Goal: Task Accomplishment & Management: Use online tool/utility

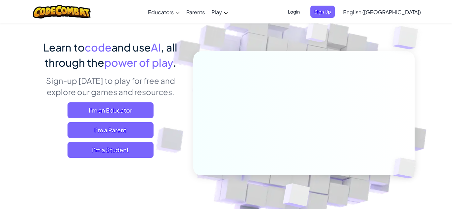
scroll to position [43, 0]
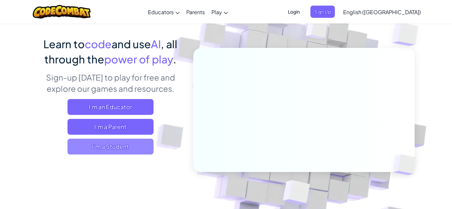
click at [116, 145] on span "I'm a Student" at bounding box center [110, 147] width 86 height 16
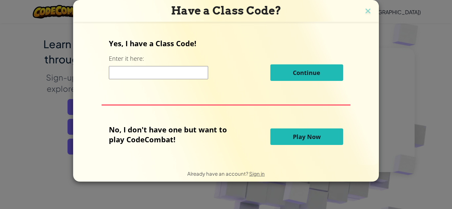
click at [297, 138] on span "Play Now" at bounding box center [307, 137] width 28 height 8
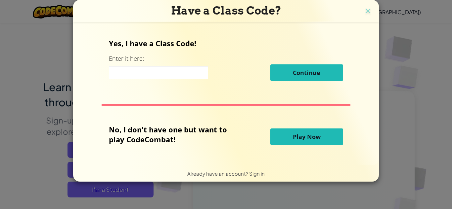
click at [297, 139] on span "Play Now" at bounding box center [307, 137] width 28 height 8
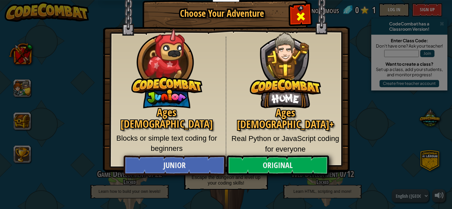
click at [299, 19] on span "Close modal" at bounding box center [300, 16] width 11 height 11
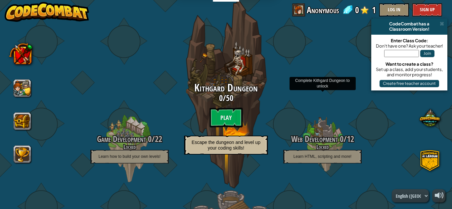
scroll to position [37, 0]
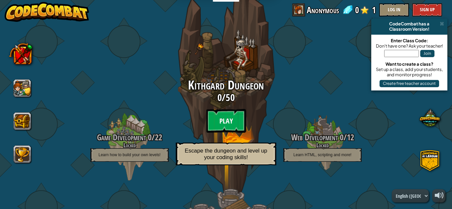
click at [238, 121] on btn "Play" at bounding box center [226, 121] width 40 height 24
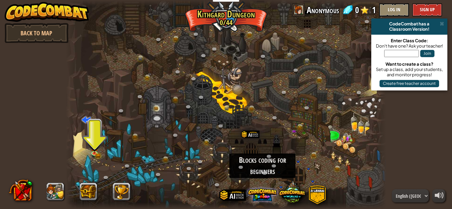
click at [260, 190] on span at bounding box center [262, 194] width 29 height 29
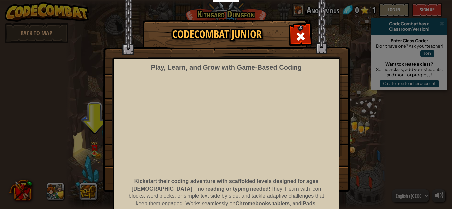
scroll to position [30, 0]
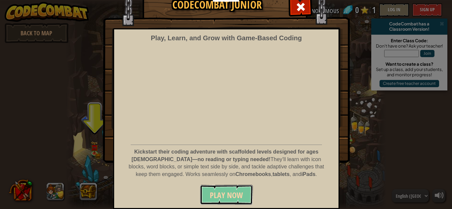
click at [219, 189] on button "Play Now" at bounding box center [226, 195] width 53 height 20
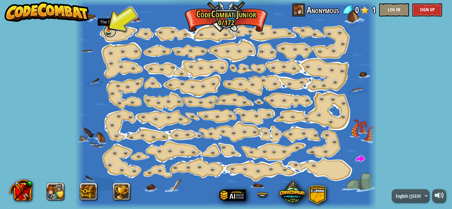
click at [108, 31] on link at bounding box center [109, 30] width 13 height 13
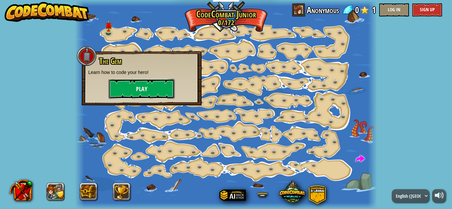
click at [133, 88] on button "Play" at bounding box center [141, 89] width 66 height 20
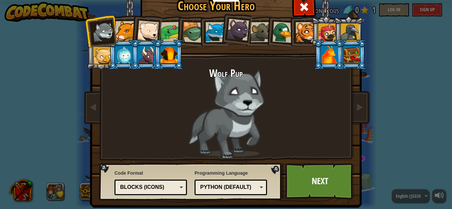
click at [336, 55] on div at bounding box center [329, 55] width 17 height 18
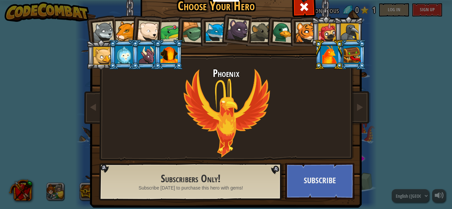
click at [348, 58] on div at bounding box center [351, 55] width 17 height 18
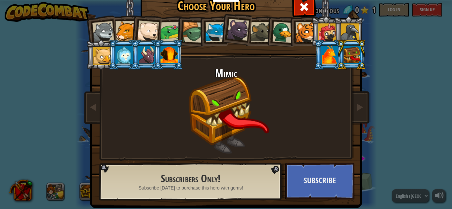
click at [121, 59] on div at bounding box center [123, 55] width 17 height 18
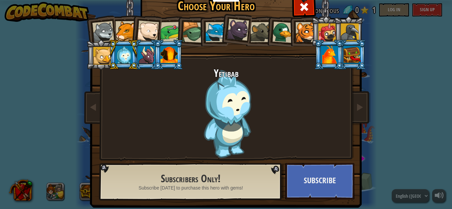
click at [98, 54] on div at bounding box center [102, 56] width 18 height 18
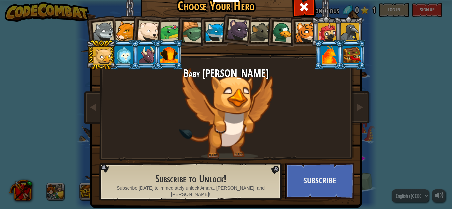
click at [100, 34] on div at bounding box center [103, 32] width 22 height 22
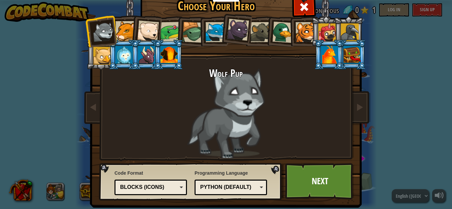
click at [127, 33] on div at bounding box center [125, 31] width 20 height 20
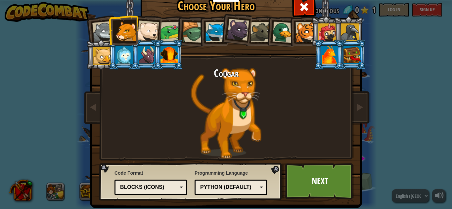
click at [148, 36] on div at bounding box center [148, 31] width 22 height 22
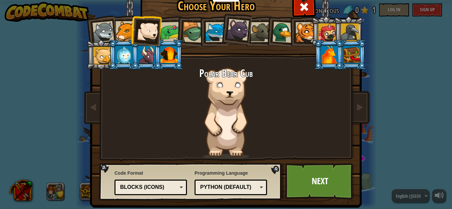
click at [164, 31] on div at bounding box center [170, 32] width 20 height 20
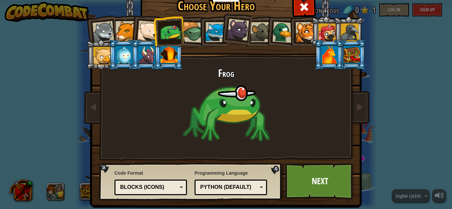
click at [187, 34] on div at bounding box center [192, 32] width 21 height 21
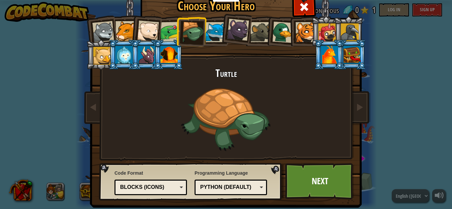
click at [216, 37] on div at bounding box center [215, 32] width 20 height 20
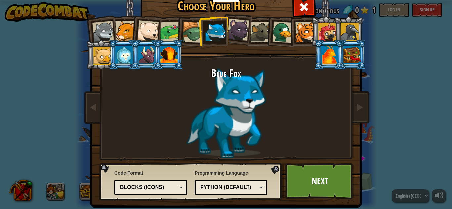
click at [231, 36] on div at bounding box center [238, 30] width 22 height 22
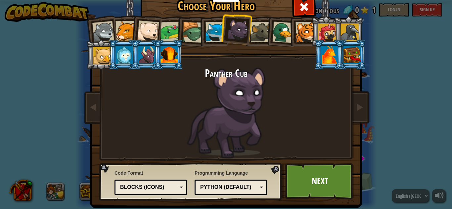
click at [258, 37] on div at bounding box center [260, 32] width 20 height 20
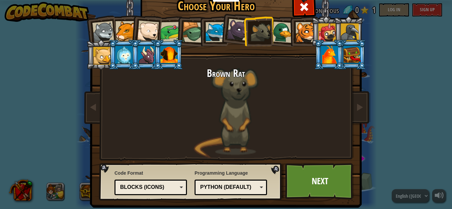
click at [315, 30] on li at bounding box center [326, 31] width 30 height 30
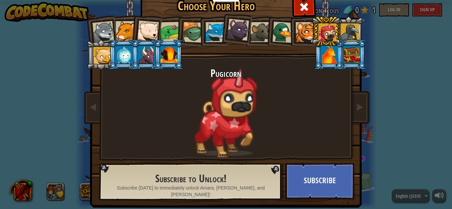
click at [107, 30] on div at bounding box center [103, 32] width 22 height 22
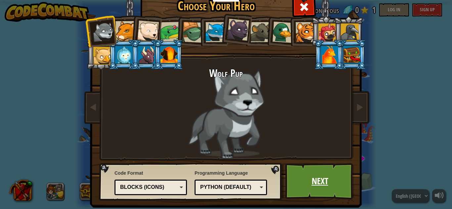
click at [308, 192] on link "Next" at bounding box center [319, 181] width 69 height 36
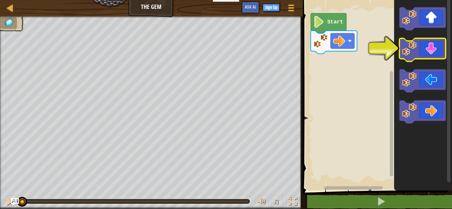
click at [413, 48] on image "Blockly Workspace" at bounding box center [409, 48] width 15 height 15
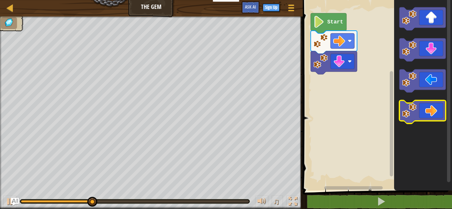
click at [417, 108] on icon "Blockly Workspace" at bounding box center [422, 111] width 46 height 23
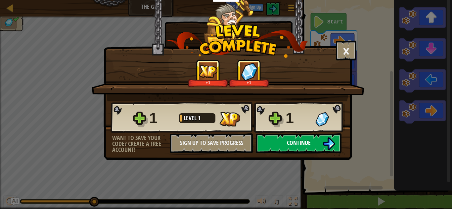
click at [310, 142] on span "Continue" at bounding box center [299, 143] width 24 height 8
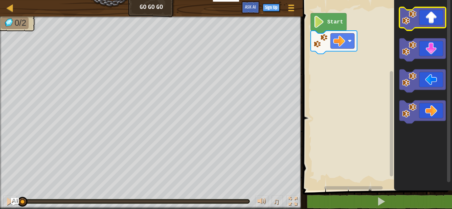
click at [434, 17] on icon "Blockly Workspace" at bounding box center [422, 18] width 46 height 23
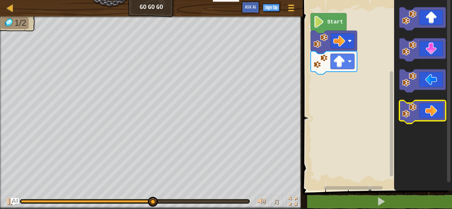
click at [438, 109] on icon "Blockly Workspace" at bounding box center [422, 111] width 46 height 23
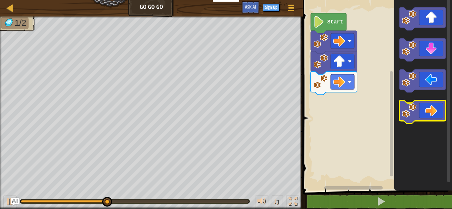
click at [438, 109] on icon "Blockly Workspace" at bounding box center [422, 111] width 46 height 23
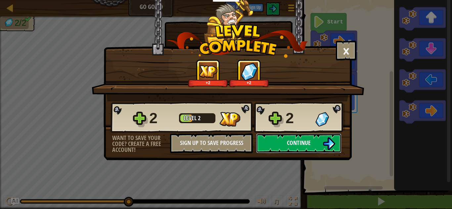
click at [335, 139] on img at bounding box center [328, 144] width 13 height 13
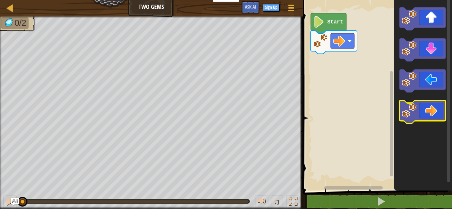
click at [435, 103] on icon "Blockly Workspace" at bounding box center [422, 111] width 46 height 23
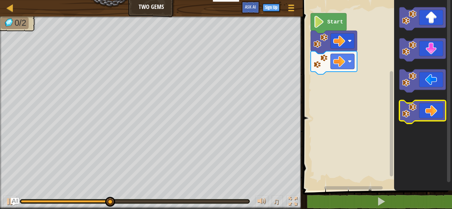
click at [435, 103] on icon "Blockly Workspace" at bounding box center [422, 111] width 46 height 23
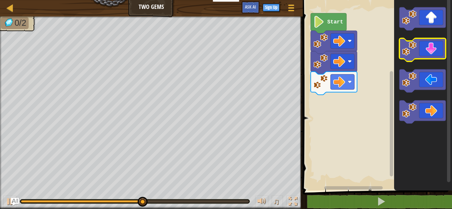
click at [433, 54] on icon "Blockly Workspace" at bounding box center [422, 49] width 46 height 23
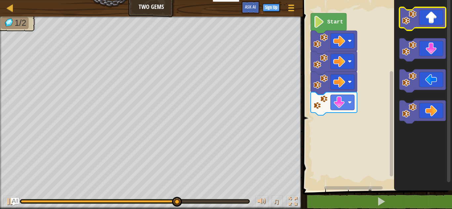
click at [430, 17] on icon "Blockly Workspace" at bounding box center [422, 18] width 46 height 23
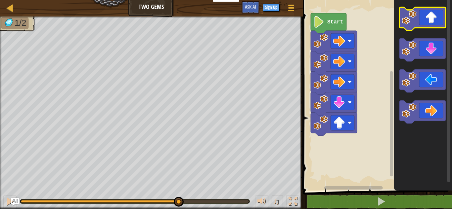
click at [430, 17] on icon "Blockly Workspace" at bounding box center [422, 18] width 46 height 23
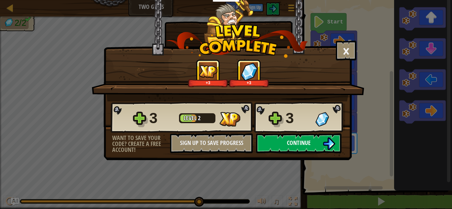
click at [315, 142] on button "Continue" at bounding box center [298, 144] width 85 height 20
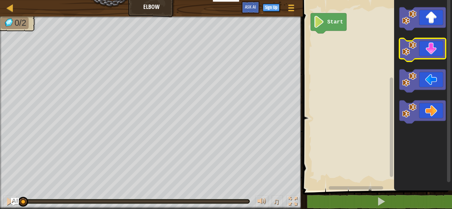
click at [432, 51] on icon "Blockly Workspace" at bounding box center [422, 49] width 46 height 23
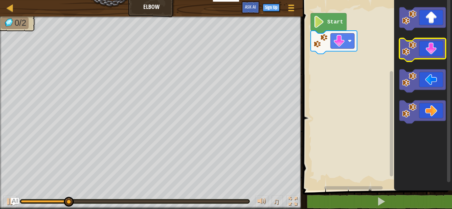
click at [432, 51] on icon "Blockly Workspace" at bounding box center [422, 49] width 46 height 23
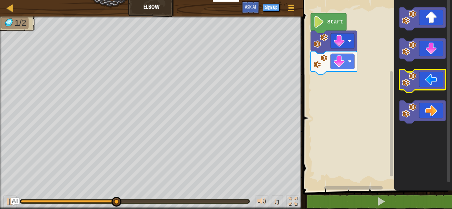
click at [429, 83] on icon "Blockly Workspace" at bounding box center [422, 80] width 46 height 23
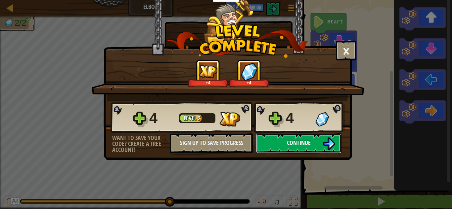
click at [306, 146] on span "Continue" at bounding box center [299, 143] width 24 height 8
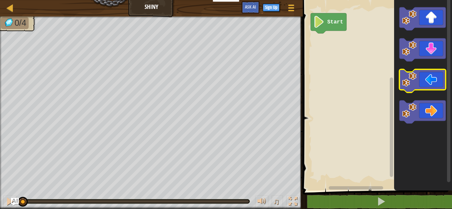
click at [428, 80] on icon "Blockly Workspace" at bounding box center [422, 80] width 46 height 23
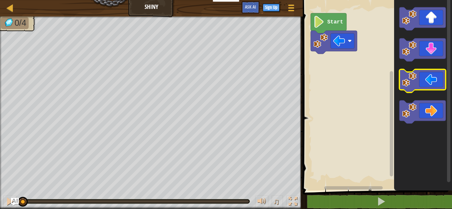
click at [428, 80] on icon "Blockly Workspace" at bounding box center [422, 80] width 46 height 23
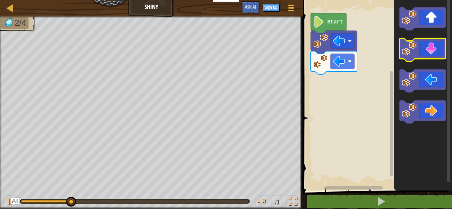
click at [424, 54] on icon "Blockly Workspace" at bounding box center [422, 49] width 46 height 23
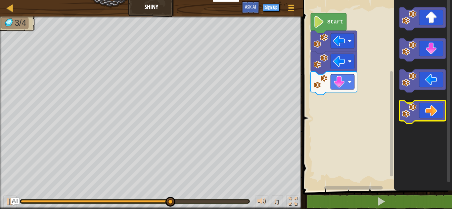
click at [424, 107] on icon "Blockly Workspace" at bounding box center [422, 111] width 46 height 23
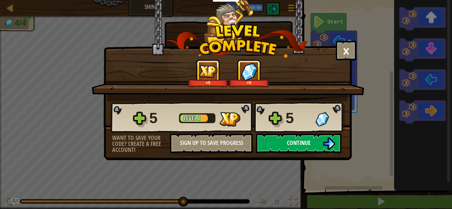
click at [325, 143] on img at bounding box center [328, 144] width 13 height 13
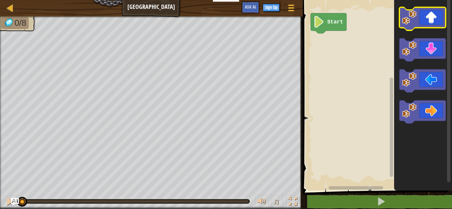
click at [432, 22] on icon "Blockly Workspace" at bounding box center [422, 18] width 46 height 23
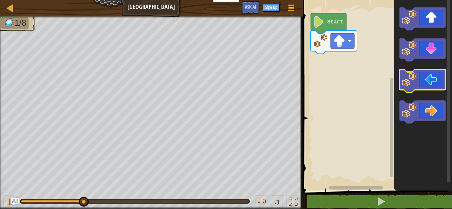
click at [422, 83] on icon "Blockly Workspace" at bounding box center [422, 80] width 46 height 23
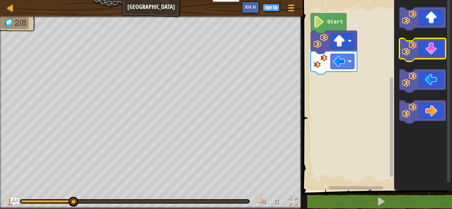
click at [432, 48] on icon "Blockly Workspace" at bounding box center [422, 49] width 46 height 23
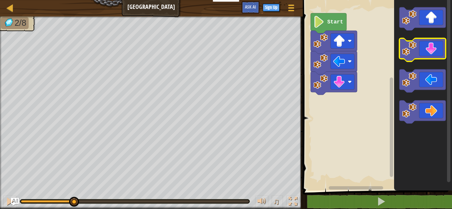
click at [432, 48] on icon "Blockly Workspace" at bounding box center [422, 49] width 46 height 23
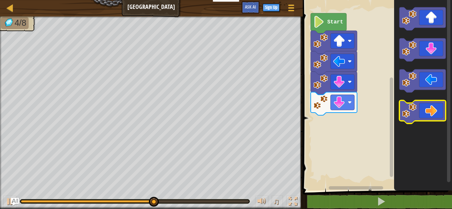
click at [436, 108] on icon "Blockly Workspace" at bounding box center [422, 111] width 46 height 23
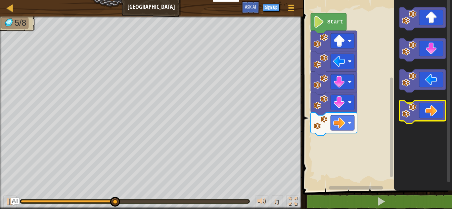
click at [436, 109] on icon "Blockly Workspace" at bounding box center [422, 111] width 46 height 23
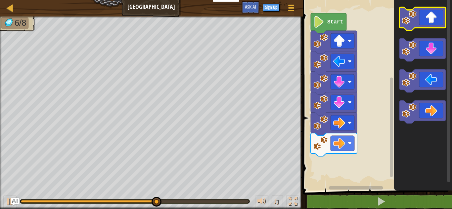
click at [431, 23] on icon "Blockly Workspace" at bounding box center [422, 18] width 46 height 23
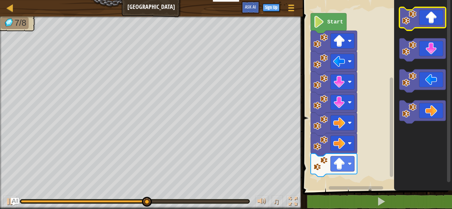
click at [431, 23] on icon "Blockly Workspace" at bounding box center [422, 18] width 46 height 23
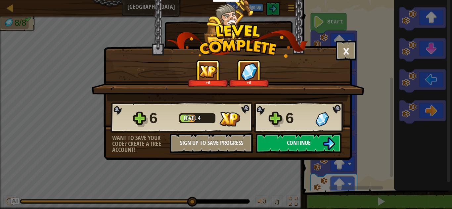
click at [293, 148] on button "Continue" at bounding box center [298, 144] width 85 height 20
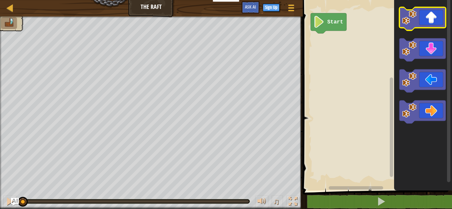
click at [424, 23] on icon "Blockly Workspace" at bounding box center [422, 18] width 46 height 23
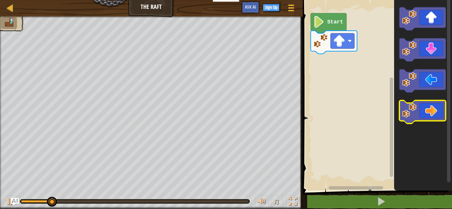
click at [435, 115] on icon "Blockly Workspace" at bounding box center [422, 111] width 46 height 23
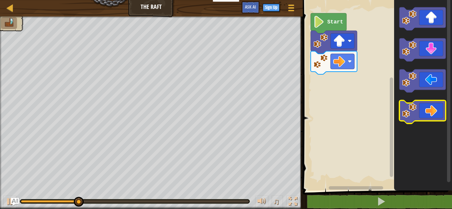
click at [438, 114] on icon "Blockly Workspace" at bounding box center [422, 111] width 46 height 23
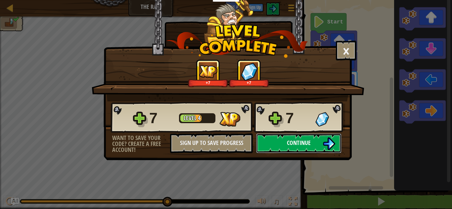
click at [326, 145] on img at bounding box center [328, 144] width 13 height 13
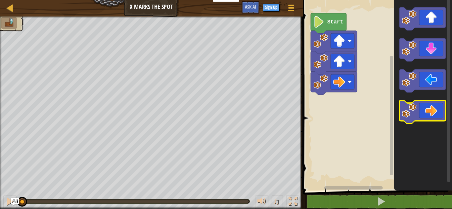
click at [434, 107] on icon "Blockly Workspace" at bounding box center [422, 111] width 46 height 23
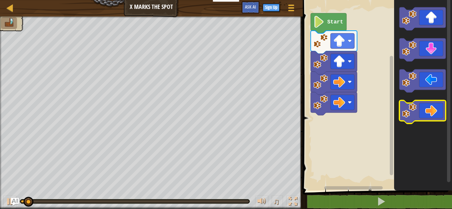
click at [434, 107] on icon "Blockly Workspace" at bounding box center [422, 111] width 46 height 23
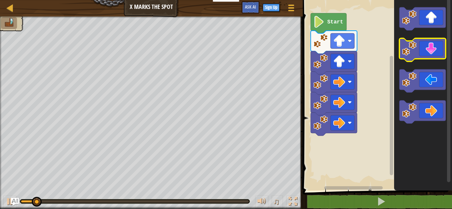
click at [438, 52] on icon "Blockly Workspace" at bounding box center [422, 49] width 46 height 23
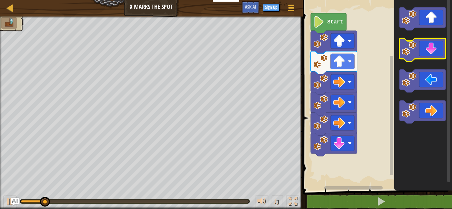
click at [438, 52] on icon "Blockly Workspace" at bounding box center [422, 49] width 46 height 23
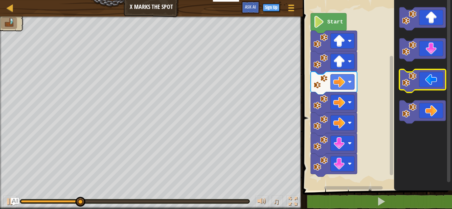
click at [428, 87] on icon "Blockly Workspace" at bounding box center [422, 80] width 46 height 23
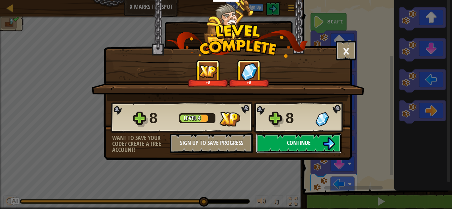
click at [308, 143] on span "Continue" at bounding box center [299, 143] width 24 height 8
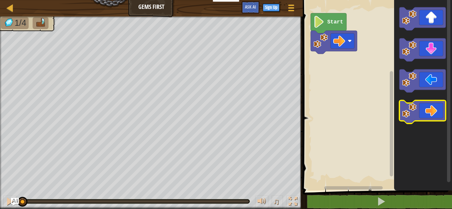
click at [437, 109] on icon "Blockly Workspace" at bounding box center [422, 111] width 46 height 23
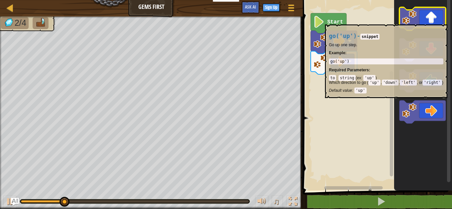
click at [440, 21] on icon "Blockly Workspace" at bounding box center [422, 18] width 46 height 23
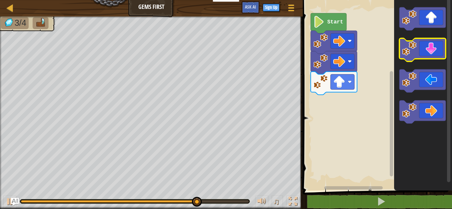
click at [431, 59] on icon "Blockly Workspace" at bounding box center [422, 49] width 46 height 23
click at [427, 51] on icon "Blockly Workspace" at bounding box center [422, 49] width 46 height 23
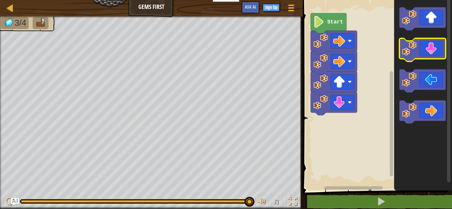
click at [427, 51] on icon "Blockly Workspace" at bounding box center [422, 49] width 46 height 23
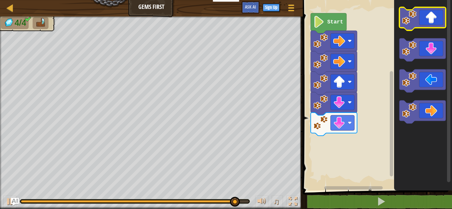
click at [432, 19] on icon "Blockly Workspace" at bounding box center [422, 18] width 46 height 23
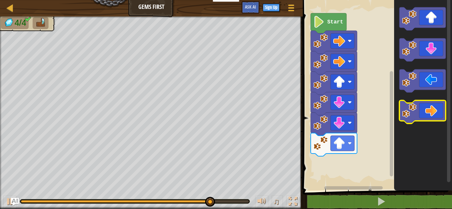
click at [431, 105] on icon "Blockly Workspace" at bounding box center [422, 111] width 46 height 23
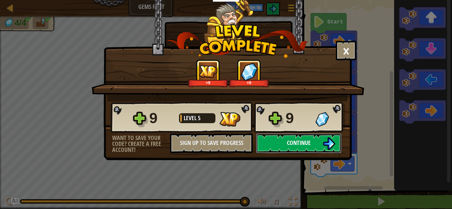
click at [331, 143] on img at bounding box center [328, 144] width 13 height 13
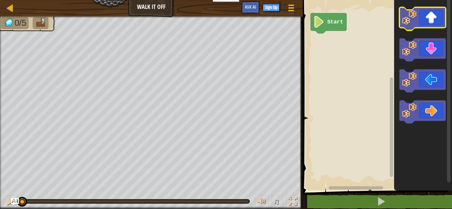
click at [431, 25] on icon "Blockly Workspace" at bounding box center [422, 18] width 46 height 23
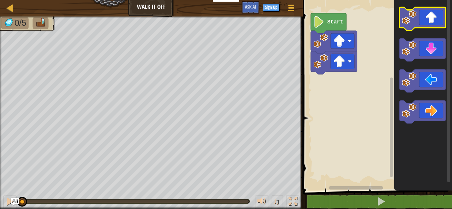
click at [431, 25] on icon "Blockly Workspace" at bounding box center [422, 18] width 46 height 23
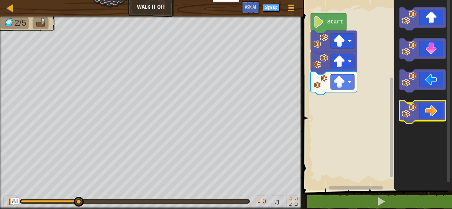
click at [439, 117] on icon "Blockly Workspace" at bounding box center [422, 111] width 46 height 23
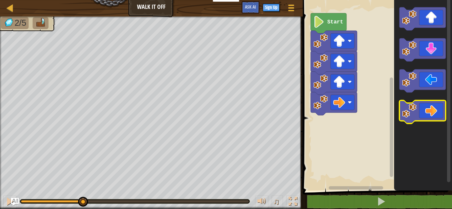
click at [439, 117] on icon "Blockly Workspace" at bounding box center [422, 111] width 46 height 23
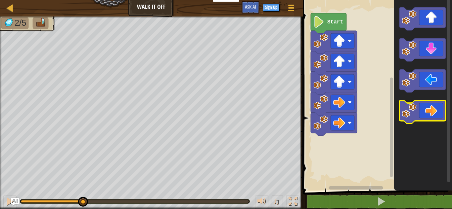
click at [439, 117] on icon "Blockly Workspace" at bounding box center [422, 111] width 46 height 23
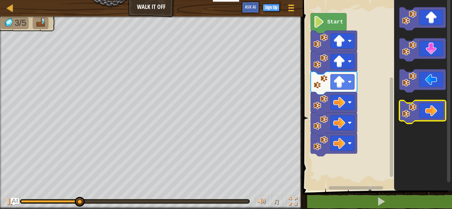
click at [439, 117] on icon "Blockly Workspace" at bounding box center [422, 111] width 46 height 23
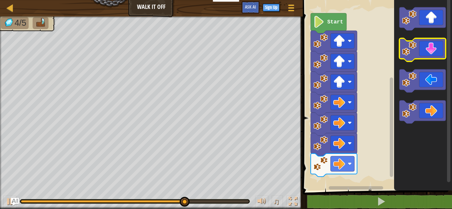
click at [438, 59] on rect "Blockly Workspace" at bounding box center [422, 49] width 46 height 23
click at [437, 45] on icon "Blockly Workspace" at bounding box center [422, 49] width 46 height 23
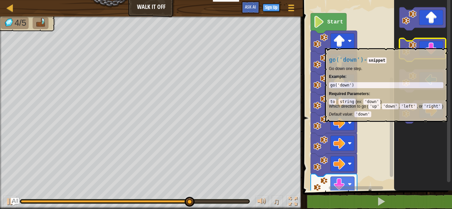
click at [437, 45] on icon "Blockly Workspace" at bounding box center [422, 49] width 46 height 23
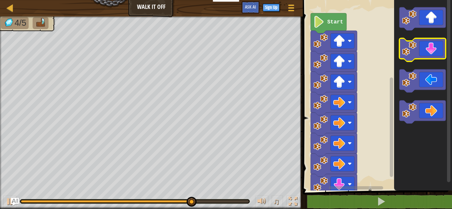
click at [437, 45] on icon "Blockly Workspace" at bounding box center [422, 49] width 46 height 23
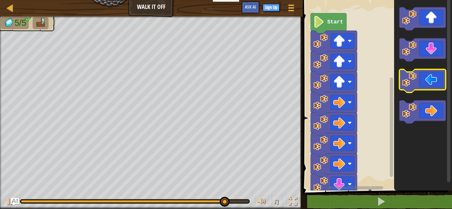
click at [430, 83] on icon "Blockly Workspace" at bounding box center [422, 80] width 46 height 23
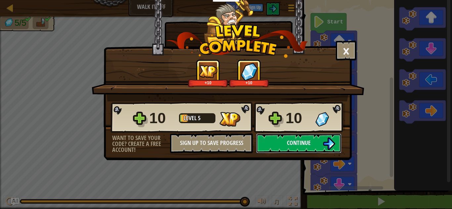
click at [309, 144] on span "Continue" at bounding box center [299, 143] width 24 height 8
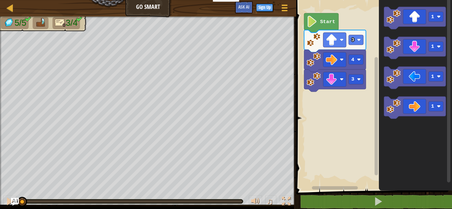
click at [326, 17] on icon "Blockly Workspace" at bounding box center [321, 23] width 34 height 20
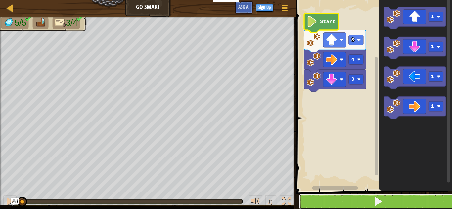
click at [360, 196] on button at bounding box center [378, 201] width 158 height 15
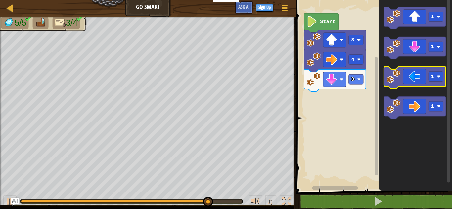
click at [414, 77] on icon "Blockly Workspace" at bounding box center [415, 78] width 62 height 22
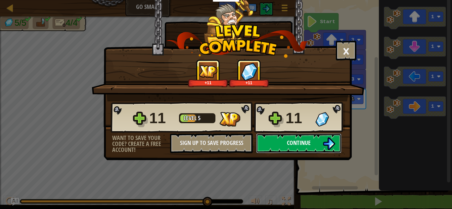
click at [315, 144] on button "Continue" at bounding box center [298, 144] width 85 height 20
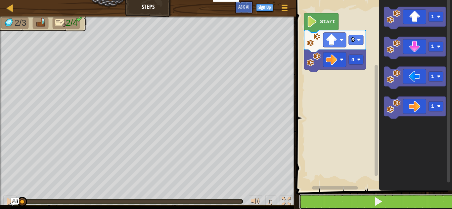
click at [343, 203] on button at bounding box center [378, 201] width 158 height 15
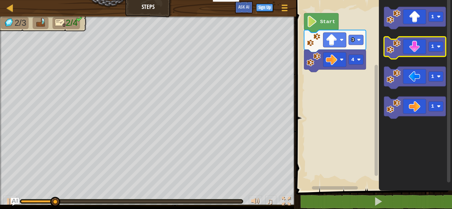
click at [417, 45] on icon "Blockly Workspace" at bounding box center [415, 48] width 62 height 22
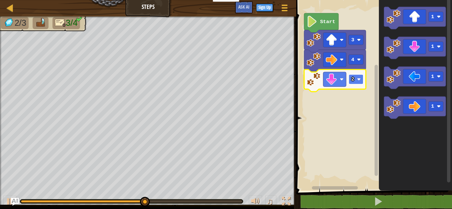
click at [356, 83] on rect "Blockly Workspace" at bounding box center [355, 79] width 15 height 10
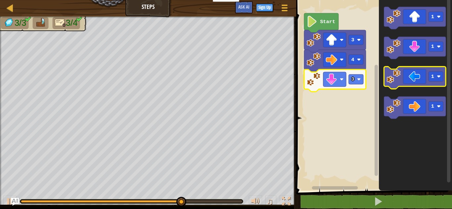
click at [415, 79] on icon "Blockly Workspace" at bounding box center [415, 78] width 62 height 22
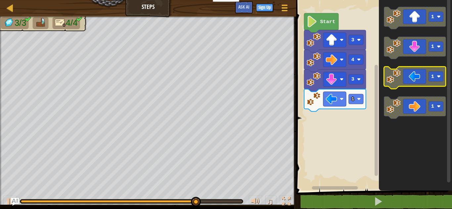
click at [407, 72] on icon "Blockly Workspace" at bounding box center [415, 78] width 62 height 22
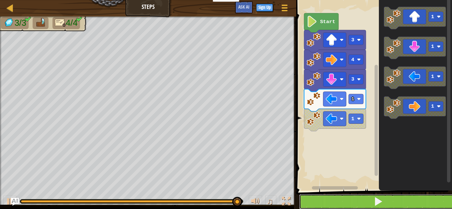
click at [399, 202] on button at bounding box center [378, 201] width 158 height 15
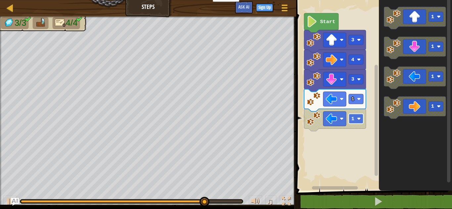
click at [355, 122] on rect "Blockly Workspace" at bounding box center [355, 119] width 15 height 10
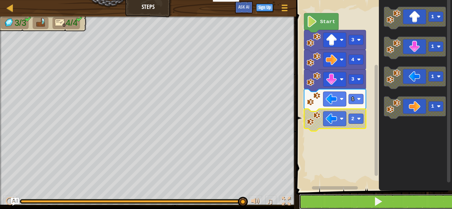
click at [356, 199] on button at bounding box center [378, 201] width 158 height 15
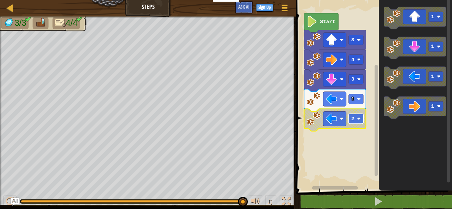
click at [356, 117] on rect "Blockly Workspace" at bounding box center [355, 119] width 15 height 10
click at [328, 97] on image "Blockly Workspace" at bounding box center [332, 100] width 12 height 12
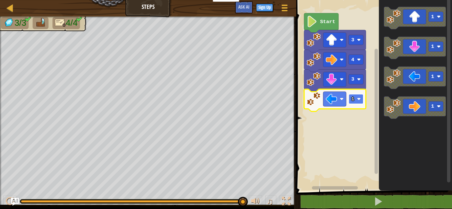
click at [361, 99] on rect "Blockly Workspace" at bounding box center [355, 99] width 15 height 10
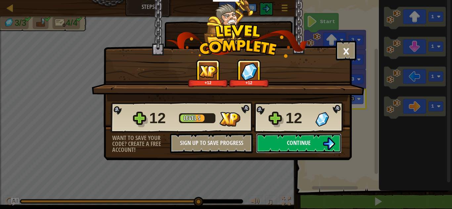
click at [286, 137] on button "Continue" at bounding box center [298, 144] width 85 height 20
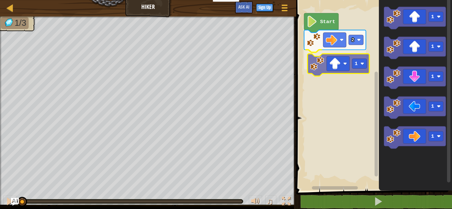
click at [339, 66] on div "2 1 Start 1 1 1 1 1 1" at bounding box center [373, 94] width 158 height 194
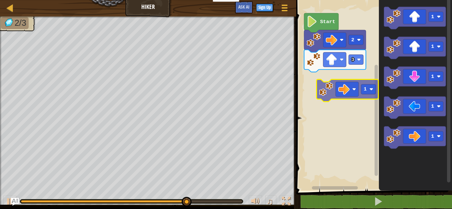
click at [336, 80] on div "Start 2 3 1 1 1 1 1 1" at bounding box center [373, 94] width 158 height 194
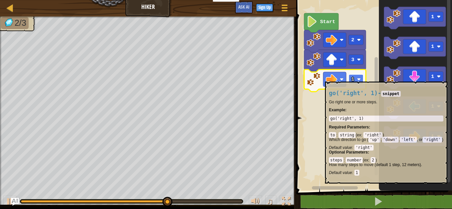
click at [358, 78] on image "Blockly Workspace" at bounding box center [359, 79] width 4 height 4
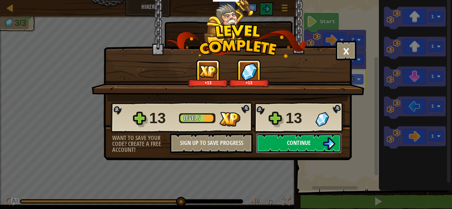
click at [289, 139] on span "Continue" at bounding box center [299, 143] width 24 height 8
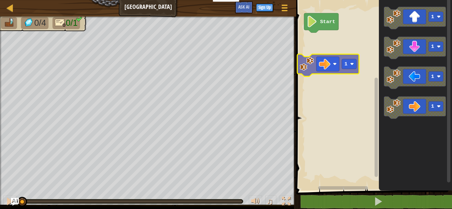
click at [320, 58] on div "Start 1 1 1 1 1" at bounding box center [373, 94] width 158 height 194
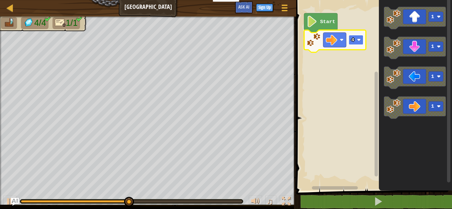
click at [355, 42] on rect "Blockly Workspace" at bounding box center [355, 40] width 15 height 10
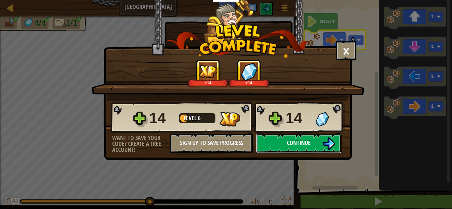
click at [330, 137] on button "Continue" at bounding box center [298, 144] width 85 height 20
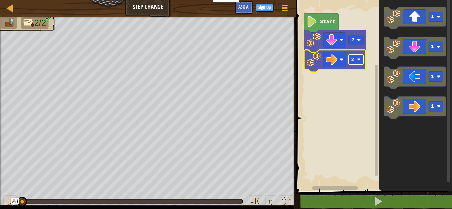
click at [356, 63] on rect "Blockly Workspace" at bounding box center [355, 60] width 15 height 10
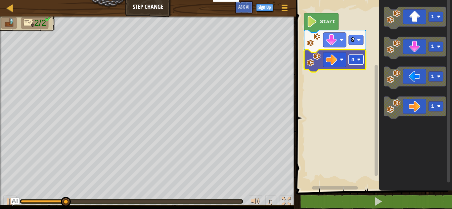
click at [360, 60] on image "Blockly Workspace" at bounding box center [359, 60] width 4 height 4
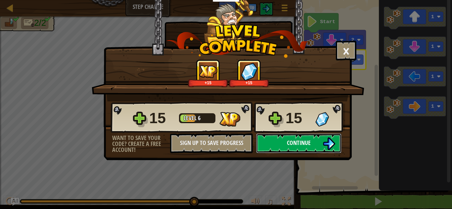
click at [282, 143] on button "Continue" at bounding box center [298, 144] width 85 height 20
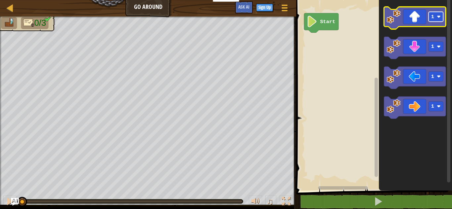
click at [439, 17] on image "Blockly Workspace" at bounding box center [438, 17] width 4 height 4
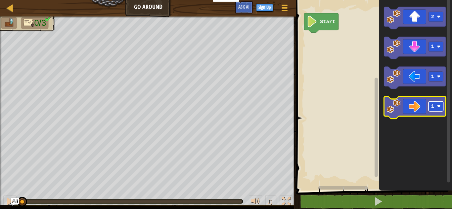
click at [435, 102] on rect "Blockly Workspace" at bounding box center [435, 106] width 15 height 10
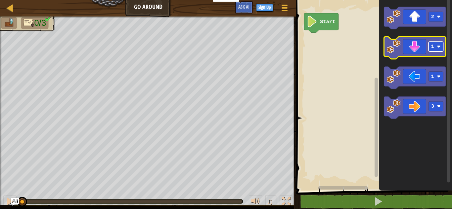
click at [435, 47] on rect "Blockly Workspace" at bounding box center [435, 47] width 15 height 10
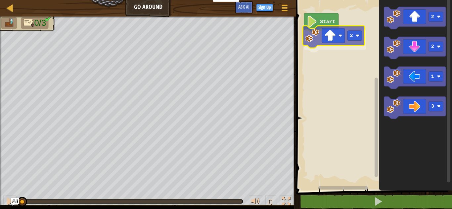
click at [343, 37] on div "Start 2 2 2 1 3 2" at bounding box center [373, 94] width 158 height 194
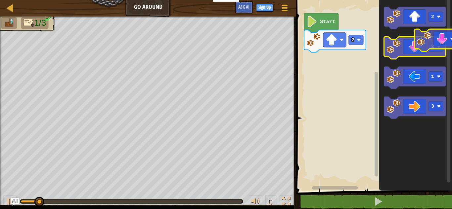
click at [433, 45] on g "2" at bounding box center [415, 48] width 62 height 22
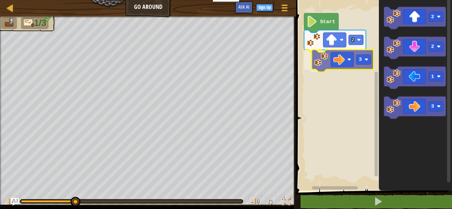
click at [344, 59] on div "Start 2 3 2 2 1 3 3" at bounding box center [373, 94] width 158 height 194
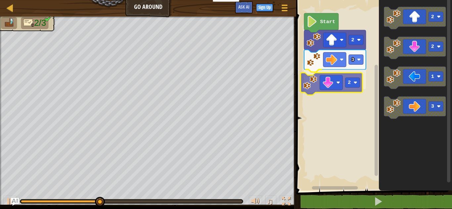
click at [351, 83] on div "Start 2 3 2 2 2 1 3 2" at bounding box center [373, 94] width 158 height 194
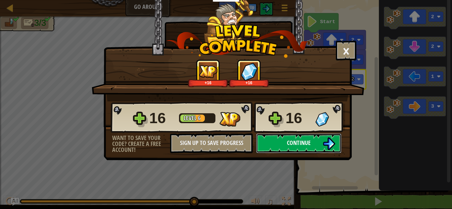
click at [303, 144] on span "Continue" at bounding box center [299, 143] width 24 height 8
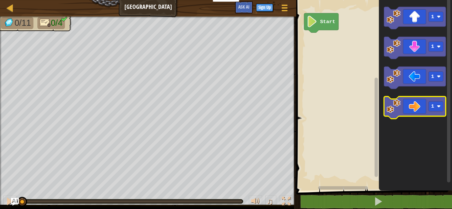
click at [415, 107] on icon "Blockly Workspace" at bounding box center [415, 108] width 62 height 22
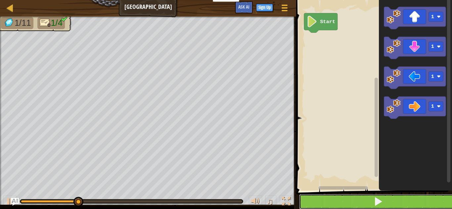
click at [350, 206] on button at bounding box center [378, 201] width 158 height 15
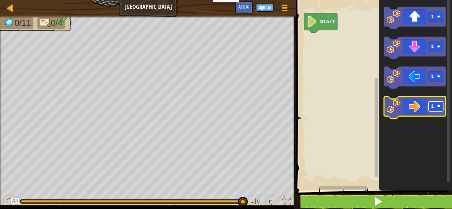
click at [434, 104] on rect "Blockly Workspace" at bounding box center [435, 106] width 15 height 10
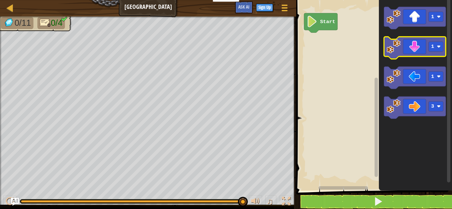
click at [441, 54] on icon "Blockly Workspace" at bounding box center [415, 48] width 62 height 22
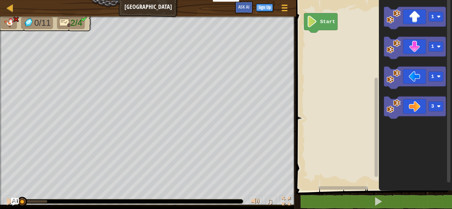
drag, startPoint x: 48, startPoint y: 203, endPoint x: 15, endPoint y: 194, distance: 33.8
click at [15, 194] on div "♫" at bounding box center [148, 200] width 296 height 20
click at [446, 12] on div "Start 1 1 1 3" at bounding box center [373, 94] width 158 height 194
click at [451, 131] on div "Start 1 1 1 3" at bounding box center [373, 94] width 158 height 194
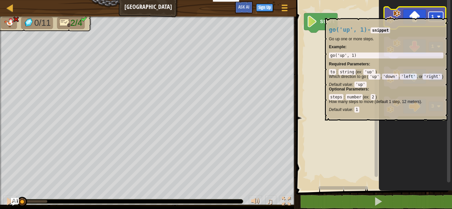
click at [432, 15] on text "1" at bounding box center [432, 17] width 3 height 6
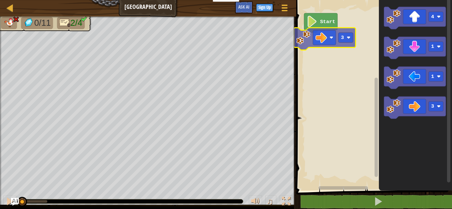
click at [325, 45] on div "Start 3 4 1 1 3 3" at bounding box center [373, 94] width 158 height 194
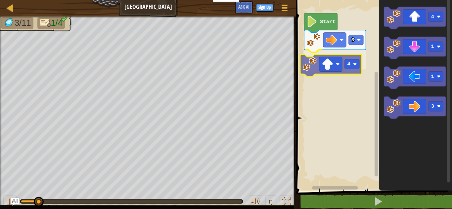
click at [321, 64] on div "3 4 Start 4 1 1 3 4" at bounding box center [373, 94] width 158 height 194
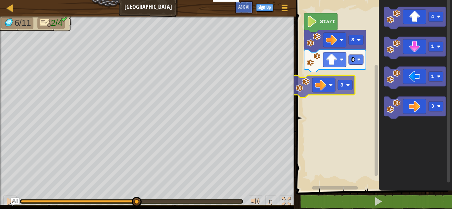
click at [328, 81] on div "Start 3 3 3 4 1 1 3 3" at bounding box center [373, 94] width 158 height 194
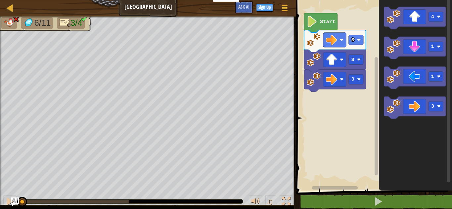
drag, startPoint x: 127, startPoint y: 203, endPoint x: 13, endPoint y: 202, distance: 113.4
click at [13, 202] on div "Map Big Gem Square Game Menu Sign Up Ask AI 1 ההההההההההההההההההההההההההההההההה…" at bounding box center [226, 104] width 452 height 209
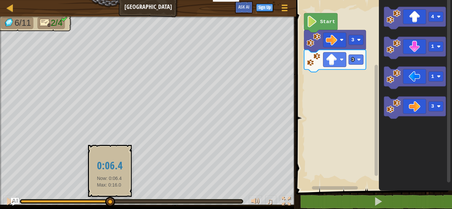
drag, startPoint x: 100, startPoint y: 200, endPoint x: 109, endPoint y: 199, distance: 9.7
click at [109, 199] on div at bounding box center [110, 202] width 10 height 10
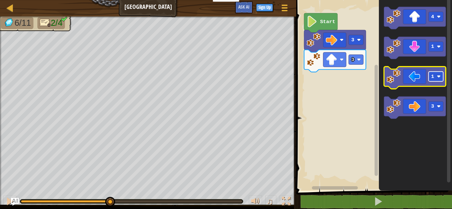
click at [439, 74] on rect "Blockly Workspace" at bounding box center [435, 77] width 15 height 10
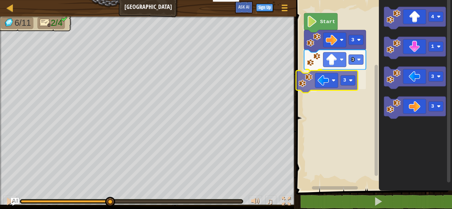
click at [336, 86] on div "Start 3 3 3 4 1 3 3 3" at bounding box center [373, 94] width 158 height 194
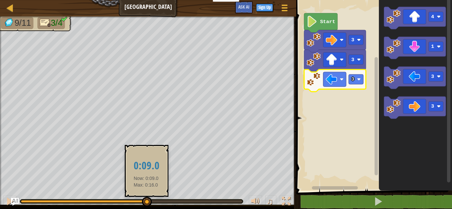
click at [146, 201] on div at bounding box center [147, 202] width 10 height 10
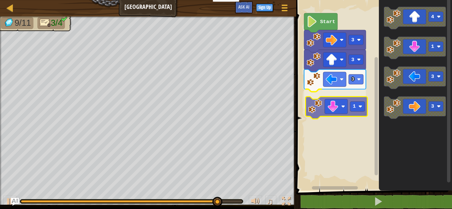
click at [346, 112] on div "Start 3 3 3 1 4 1 3 3 1" at bounding box center [373, 94] width 158 height 194
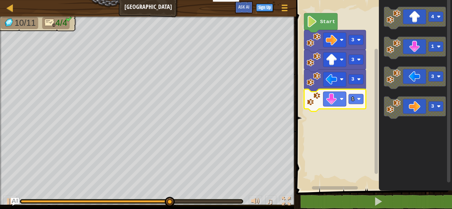
click at [168, 197] on div "♫" at bounding box center [148, 200] width 296 height 20
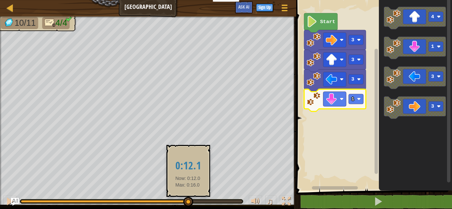
click at [187, 201] on div at bounding box center [188, 202] width 10 height 10
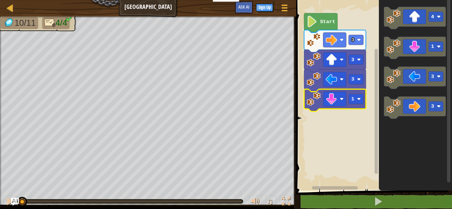
click at [7, 171] on div "10/11 4/4 ♫ Wolf Pup" at bounding box center [226, 113] width 452 height 193
click at [358, 101] on rect "Blockly Workspace" at bounding box center [355, 99] width 15 height 10
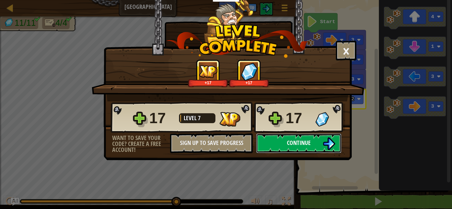
click at [293, 136] on button "Continue" at bounding box center [298, 144] width 85 height 20
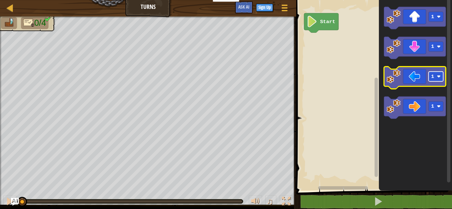
click at [439, 76] on image "Blockly Workspace" at bounding box center [438, 77] width 4 height 4
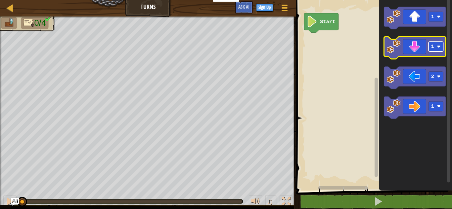
click at [442, 47] on rect "Blockly Workspace" at bounding box center [435, 47] width 15 height 10
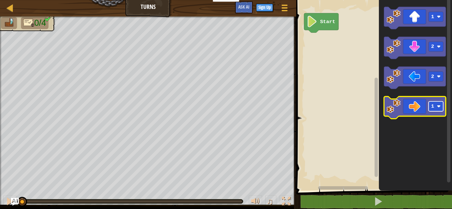
click at [441, 108] on rect "Blockly Workspace" at bounding box center [435, 106] width 15 height 10
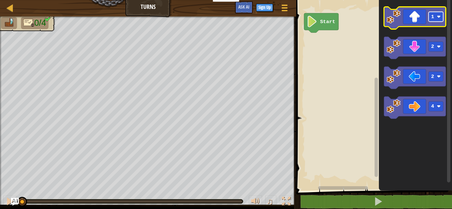
click at [438, 17] on image "Blockly Workspace" at bounding box center [438, 17] width 4 height 4
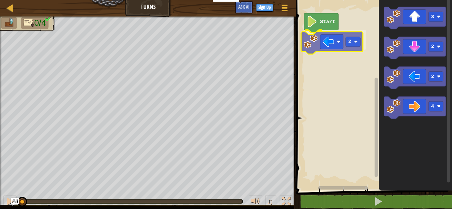
click at [339, 48] on div "Start 2 3 2 2 4 2" at bounding box center [373, 94] width 158 height 194
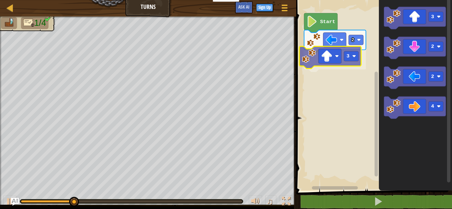
click at [336, 66] on div "2 3 Start 3 2 2 4 3" at bounding box center [373, 94] width 158 height 194
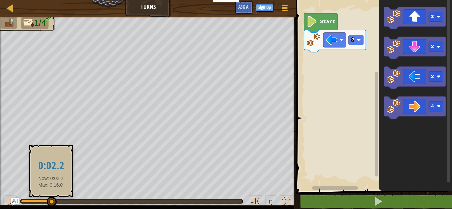
drag, startPoint x: 63, startPoint y: 200, endPoint x: 51, endPoint y: 200, distance: 12.9
click at [51, 200] on div at bounding box center [52, 202] width 10 height 10
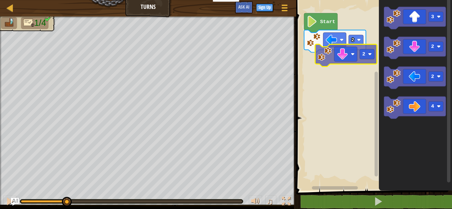
click at [358, 62] on div "2 Start 3 2 2 4 2" at bounding box center [373, 94] width 158 height 194
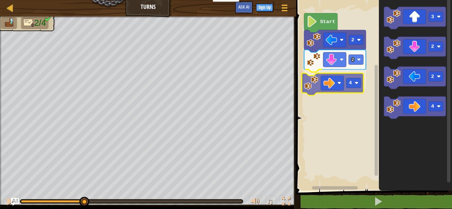
click at [337, 85] on div "2 4 2 Start 3 2 2 4 4" at bounding box center [373, 94] width 158 height 194
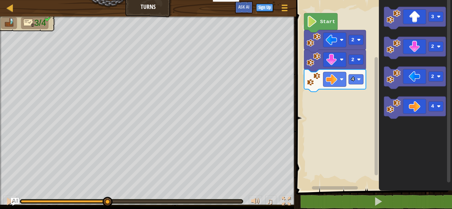
click at [356, 89] on div "2 4 2 Start 3 2 2 4" at bounding box center [373, 94] width 158 height 194
click at [401, 47] on g "3 2 2 4" at bounding box center [415, 63] width 62 height 112
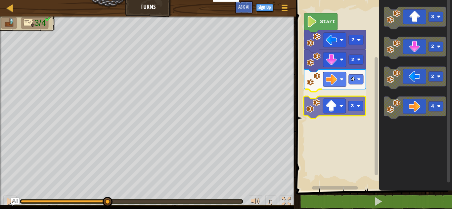
click at [338, 100] on div "2 4 3 2 Start 3 2 2 4 3" at bounding box center [373, 94] width 158 height 194
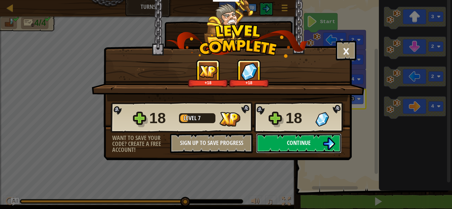
click at [317, 142] on button "Continue" at bounding box center [298, 144] width 85 height 20
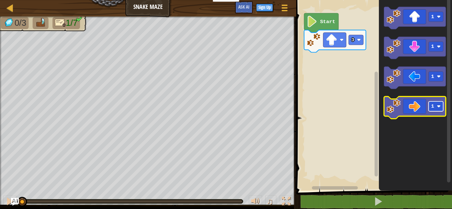
click at [438, 106] on image "Blockly Workspace" at bounding box center [438, 106] width 4 height 4
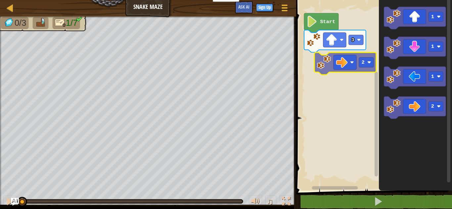
click at [348, 69] on div "3 Start 2 1 1 1 2 2" at bounding box center [373, 94] width 158 height 194
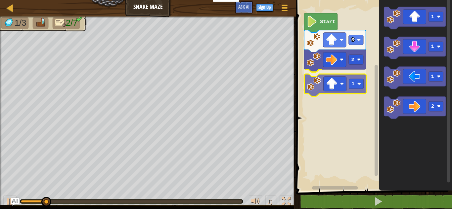
click at [342, 78] on div "2 1 3 Start 1 1 1 2 1" at bounding box center [373, 94] width 158 height 194
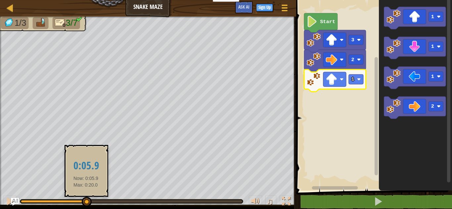
drag, startPoint x: 68, startPoint y: 204, endPoint x: 85, endPoint y: 206, distance: 16.9
click at [85, 206] on div at bounding box center [87, 202] width 10 height 10
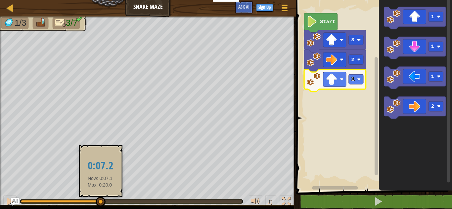
click at [100, 203] on div at bounding box center [101, 202] width 10 height 10
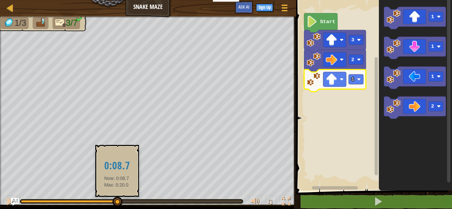
click at [116, 203] on div at bounding box center [117, 202] width 10 height 10
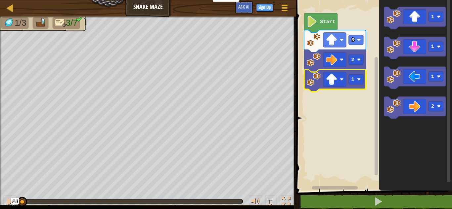
drag, startPoint x: 127, startPoint y: 202, endPoint x: 0, endPoint y: 190, distance: 127.5
click at [0, 190] on div "♫" at bounding box center [148, 200] width 296 height 20
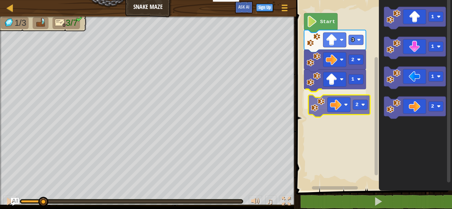
click at [323, 112] on div "2 1 2 3 Start 1 1 1 2 2" at bounding box center [373, 94] width 158 height 194
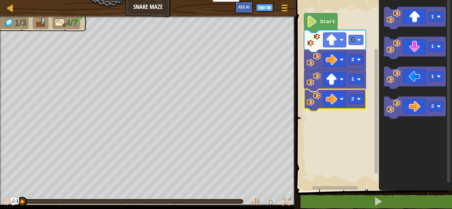
drag, startPoint x: 106, startPoint y: 202, endPoint x: 15, endPoint y: 195, distance: 92.2
click at [15, 195] on div "♫" at bounding box center [148, 200] width 296 height 20
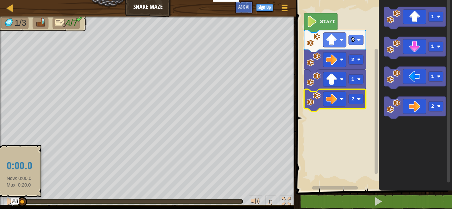
drag, startPoint x: 37, startPoint y: 205, endPoint x: 19, endPoint y: 201, distance: 18.4
click at [19, 201] on div at bounding box center [22, 202] width 10 height 10
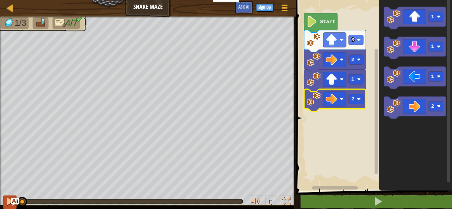
drag, startPoint x: 36, startPoint y: 203, endPoint x: 7, endPoint y: 201, distance: 29.5
click at [7, 201] on div "♫" at bounding box center [148, 200] width 296 height 20
click at [7, 201] on div at bounding box center [10, 201] width 9 height 9
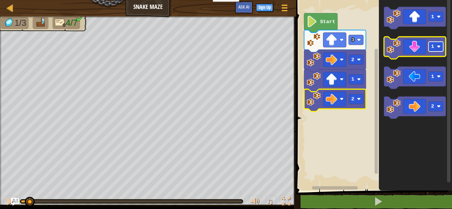
click at [437, 51] on rect "Blockly Workspace" at bounding box center [435, 47] width 15 height 10
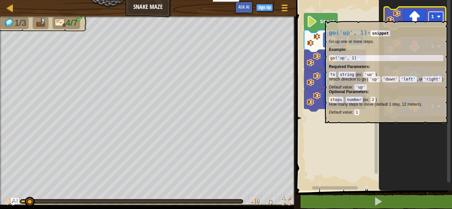
click at [438, 18] on image "Blockly Workspace" at bounding box center [438, 17] width 4 height 4
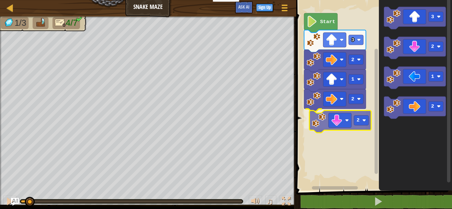
click at [346, 123] on div "2 1 2 2 3 Start 3 2 1 2 2" at bounding box center [373, 94] width 158 height 194
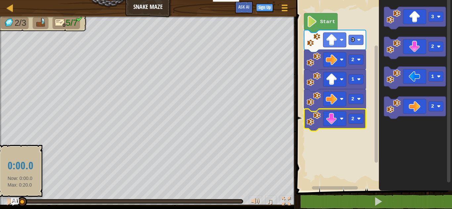
drag, startPoint x: 42, startPoint y: 203, endPoint x: 20, endPoint y: 198, distance: 22.9
click at [20, 198] on div at bounding box center [22, 202] width 10 height 10
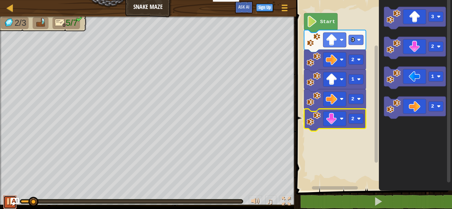
click at [4, 202] on button at bounding box center [9, 203] width 13 height 14
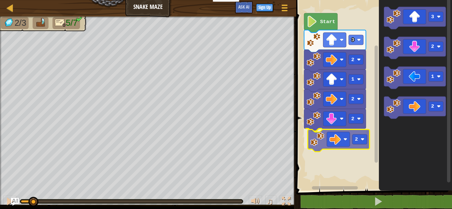
click at [342, 148] on div "2 1 2 2 2 3 Start 3 2 1 2 2" at bounding box center [373, 94] width 158 height 194
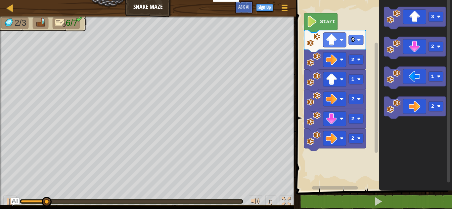
click at [369, 150] on div "2 1 2 2 2 3 Start 3 2 1 2" at bounding box center [373, 94] width 158 height 194
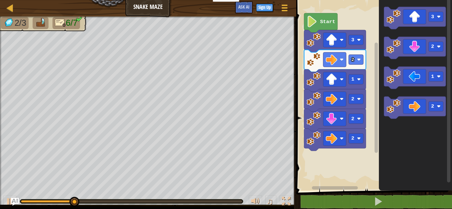
click at [403, 0] on html "Educators Create Free Account School & District Solutions Teacher Toolkit Previ…" at bounding box center [226, 0] width 452 height 0
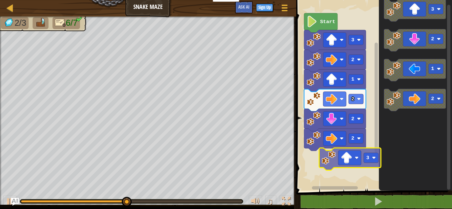
click at [352, 157] on div "2 1 2 2 2 3 Start 3 2 1 2 3" at bounding box center [373, 94] width 158 height 194
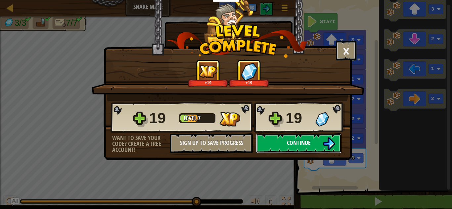
click at [300, 142] on span "Continue" at bounding box center [299, 143] width 24 height 8
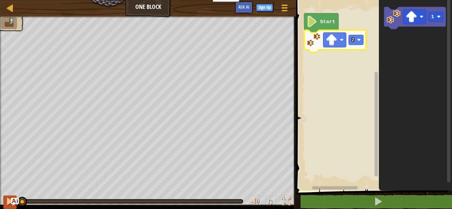
drag, startPoint x: 54, startPoint y: 197, endPoint x: 4, endPoint y: 198, distance: 50.3
click at [4, 198] on div "♫" at bounding box center [148, 200] width 296 height 20
click at [4, 198] on button at bounding box center [9, 203] width 13 height 14
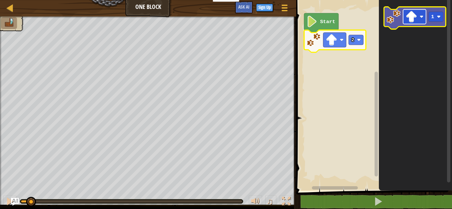
click at [415, 15] on image "Blockly Workspace" at bounding box center [411, 17] width 12 height 12
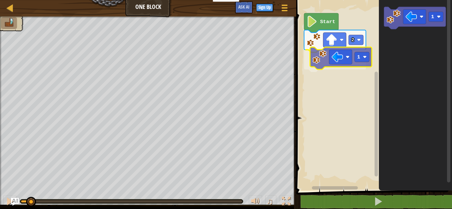
click at [318, 64] on div "Start 2 1 1 1" at bounding box center [373, 94] width 158 height 194
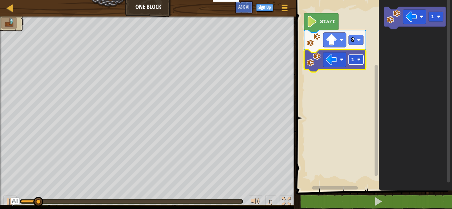
click at [351, 59] on text "1" at bounding box center [352, 60] width 3 height 6
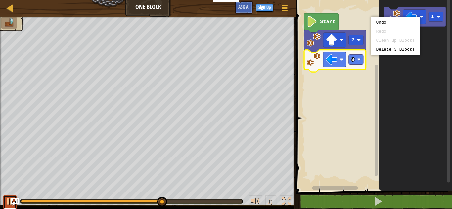
click at [7, 204] on div at bounding box center [10, 201] width 9 height 9
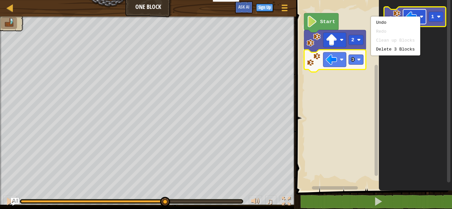
click at [408, 12] on image "Blockly Workspace" at bounding box center [411, 17] width 12 height 12
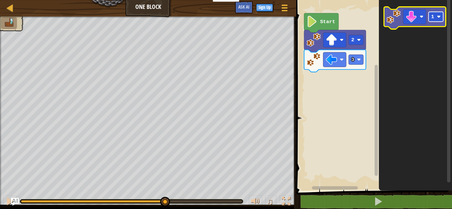
click at [439, 18] on image "Blockly Workspace" at bounding box center [438, 17] width 4 height 4
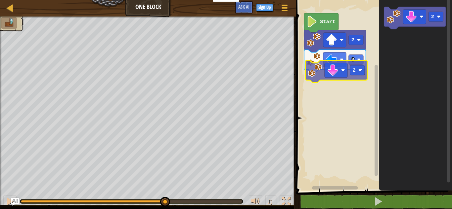
click at [339, 81] on div "Start 2 3 2 2 2" at bounding box center [373, 94] width 158 height 194
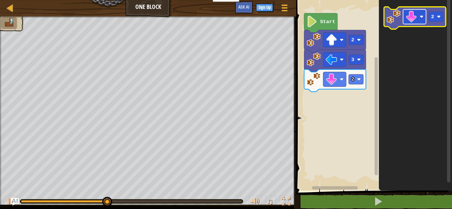
click at [414, 19] on image "Blockly Workspace" at bounding box center [411, 17] width 12 height 12
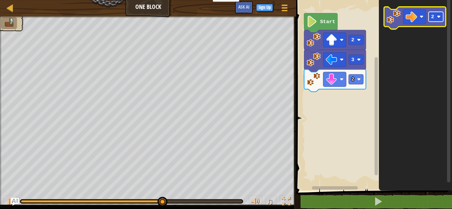
click at [441, 16] on rect "Blockly Workspace" at bounding box center [435, 17] width 15 height 10
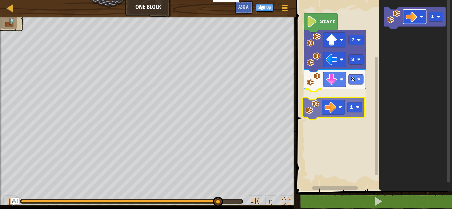
click at [343, 113] on div "2 1 3 2 Start 1 1" at bounding box center [373, 94] width 158 height 194
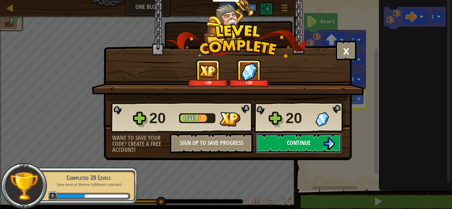
click at [334, 144] on img at bounding box center [328, 144] width 13 height 13
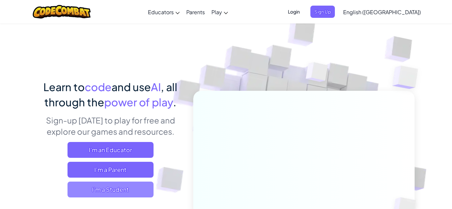
click at [125, 192] on span "I'm a Student" at bounding box center [110, 190] width 86 height 16
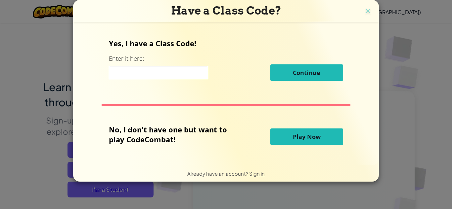
click at [319, 138] on span "Play Now" at bounding box center [307, 137] width 28 height 8
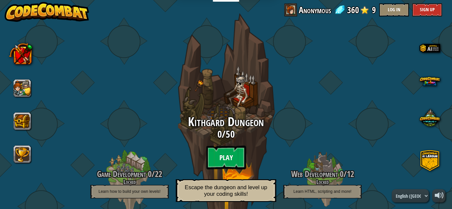
click at [224, 148] on btn "Play" at bounding box center [226, 158] width 40 height 24
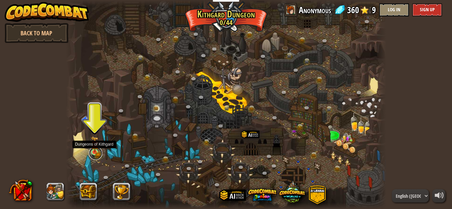
click at [93, 153] on link at bounding box center [95, 153] width 13 height 13
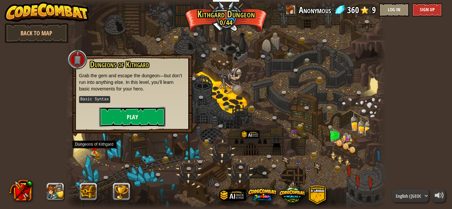
click at [111, 118] on button "Play" at bounding box center [132, 117] width 66 height 20
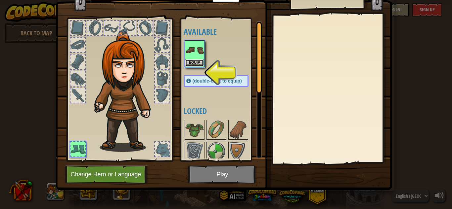
click at [188, 60] on button "Equip" at bounding box center [194, 62] width 19 height 7
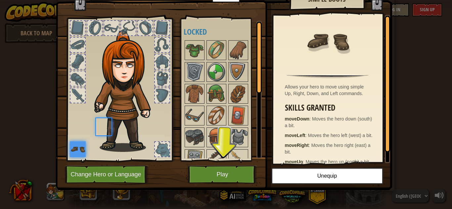
click at [188, 60] on div at bounding box center [194, 50] width 20 height 20
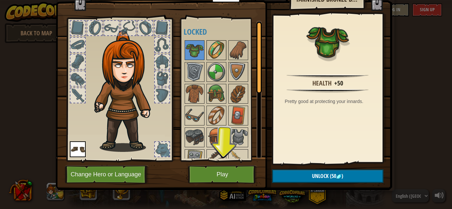
click at [219, 56] on img at bounding box center [216, 50] width 19 height 19
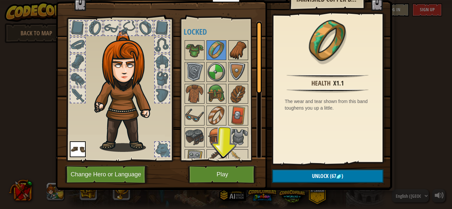
click at [242, 54] on img at bounding box center [238, 50] width 19 height 19
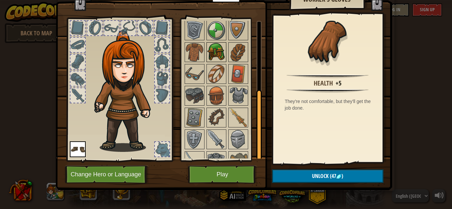
scroll to position [55, 0]
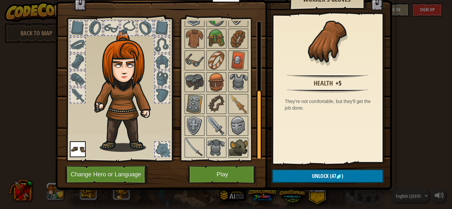
click at [246, 145] on img at bounding box center [238, 147] width 19 height 19
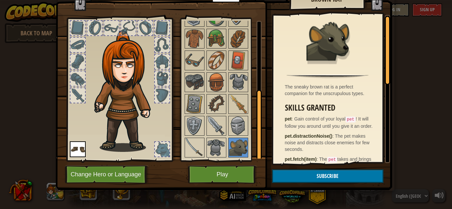
click at [315, 103] on h3 "Skills Granted" at bounding box center [329, 107] width 89 height 9
click at [116, 177] on button "Change Hero or Language" at bounding box center [107, 175] width 84 height 18
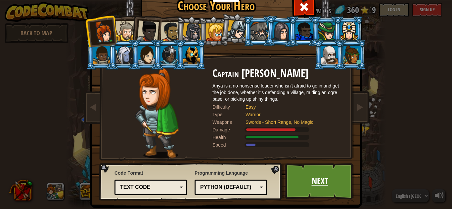
click at [318, 187] on link "Next" at bounding box center [319, 181] width 69 height 36
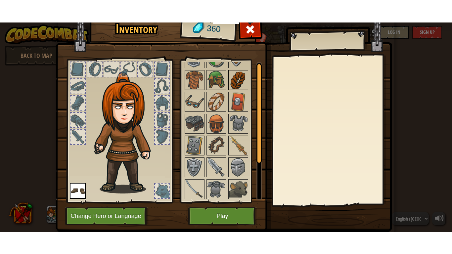
scroll to position [0, 0]
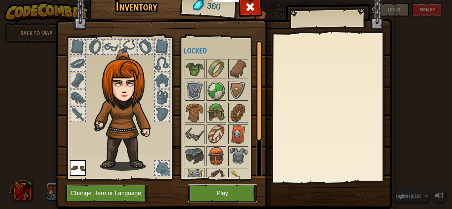
click at [224, 198] on button "Play" at bounding box center [222, 193] width 69 height 18
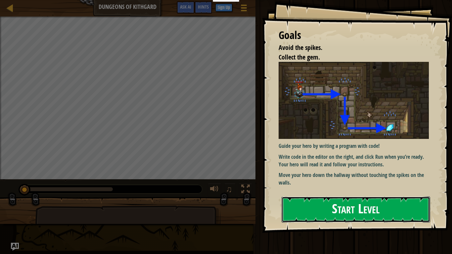
click at [345, 202] on button "Start Level" at bounding box center [355, 209] width 148 height 26
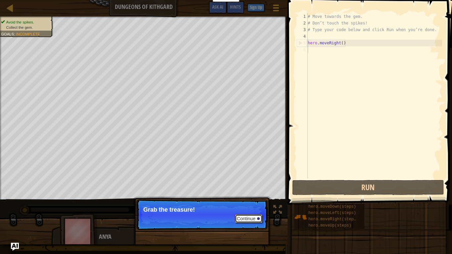
click at [247, 209] on button "Continue" at bounding box center [248, 218] width 27 height 9
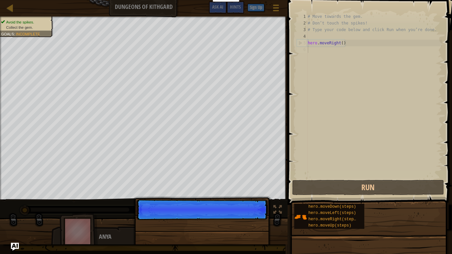
scroll to position [3, 0]
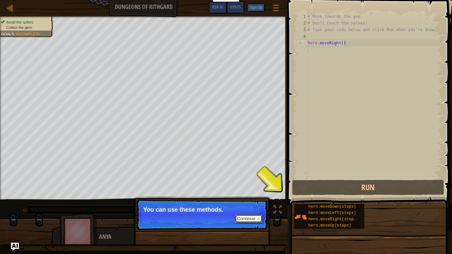
click at [247, 209] on button "Continue" at bounding box center [248, 218] width 27 height 9
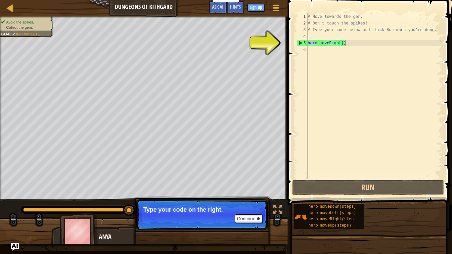
click at [350, 43] on div "# Move towards the gem. # Don’t touch the spikes! # Type your code below and cl…" at bounding box center [374, 102] width 136 height 178
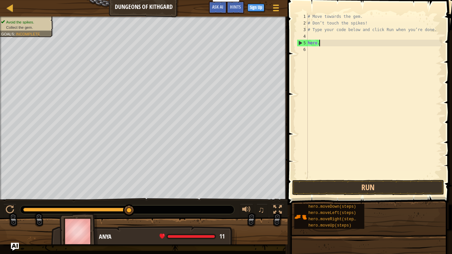
type textarea "h"
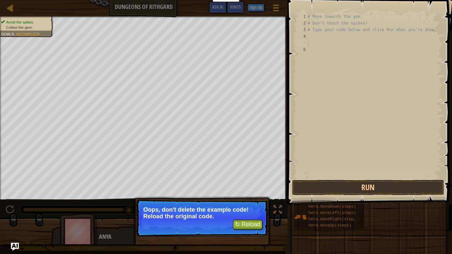
click at [229, 209] on div "↻ Reload" at bounding box center [245, 224] width 33 height 10
click at [236, 209] on button "↻ Reload" at bounding box center [247, 224] width 29 height 10
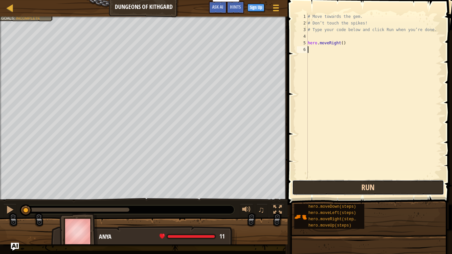
click at [401, 188] on button "Run" at bounding box center [368, 187] width 152 height 15
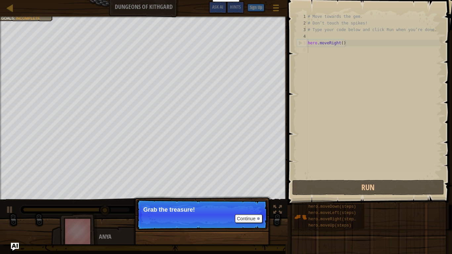
click at [246, 209] on p "Continue Grab the treasure!" at bounding box center [201, 214] width 131 height 30
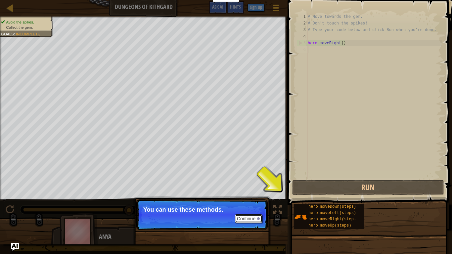
click at [247, 209] on button "Continue" at bounding box center [248, 218] width 27 height 9
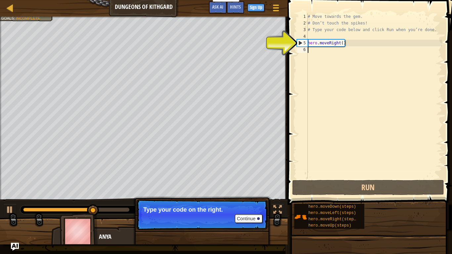
click at [310, 51] on div "# Move towards the gem. # Don’t touch the spikes! # Type your code below and cl…" at bounding box center [374, 102] width 136 height 178
click at [353, 46] on div "# Move towards the gem. # Don’t touch the spikes! # Type your code below and cl…" at bounding box center [374, 102] width 136 height 178
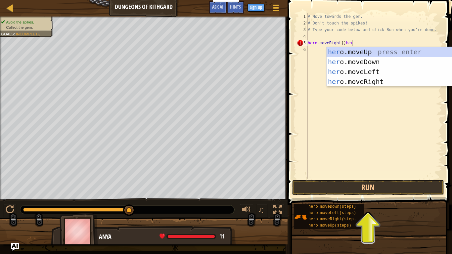
scroll to position [3, 6]
click at [395, 63] on div "her o.moveUp press enter her o.moveDown press enter her o.moveLeft press enter …" at bounding box center [388, 76] width 125 height 59
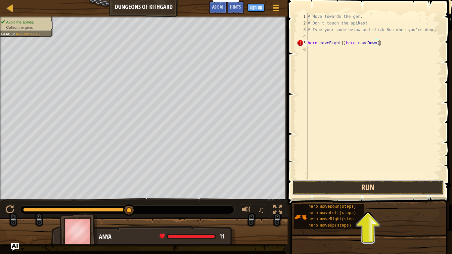
click at [376, 191] on button "Run" at bounding box center [368, 187] width 152 height 15
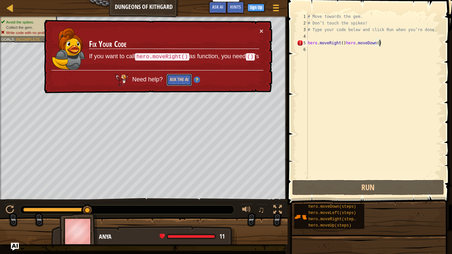
click at [178, 79] on button "Ask the AI" at bounding box center [178, 80] width 25 height 12
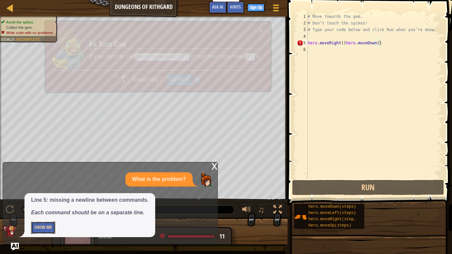
click at [53, 209] on button "Show Me" at bounding box center [43, 227] width 24 height 12
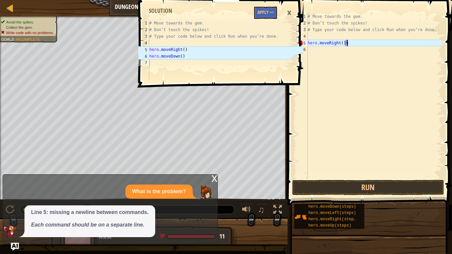
type textarea "hero.moveRight()"
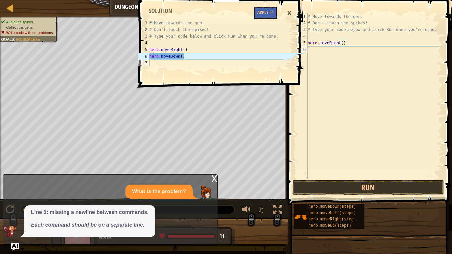
click at [312, 54] on div "# Move towards the gem. # Don’t touch the spikes! # Type your code below and cl…" at bounding box center [374, 102] width 136 height 178
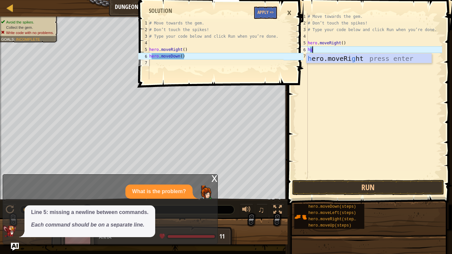
scroll to position [3, 0]
type textarea "h"
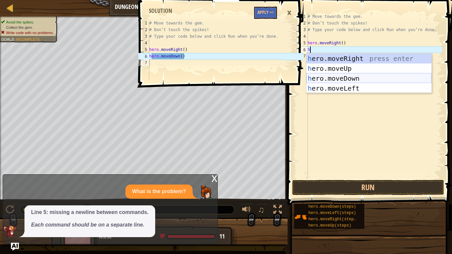
click at [355, 78] on div "h ero.moveRight press enter h ero.moveUp press enter h ero.moveDown press enter…" at bounding box center [368, 83] width 125 height 59
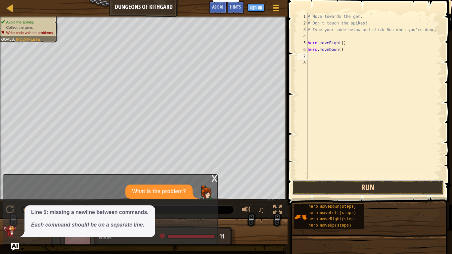
click at [379, 191] on button "Run" at bounding box center [368, 187] width 152 height 15
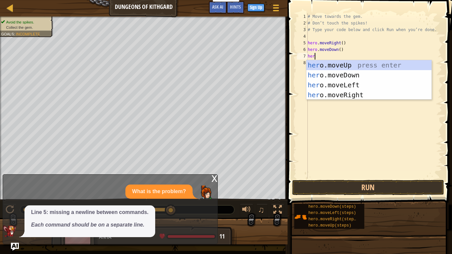
type textarea "hero"
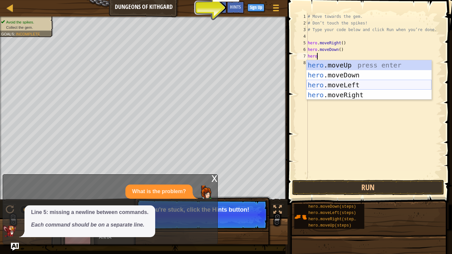
click at [359, 86] on div "hero .moveUp press enter hero .moveDown press enter hero .moveLeft press enter …" at bounding box center [368, 89] width 125 height 59
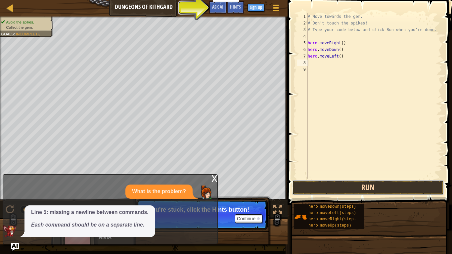
click at [348, 185] on button "Run" at bounding box center [368, 187] width 152 height 15
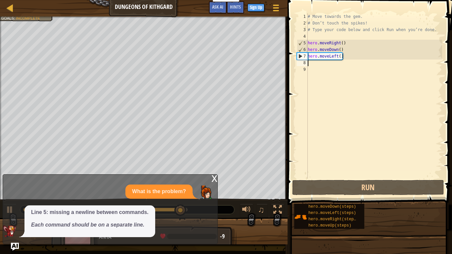
click at [345, 59] on div "# Move towards the gem. # Don’t touch the spikes! # Type your code below and cl…" at bounding box center [374, 102] width 136 height 178
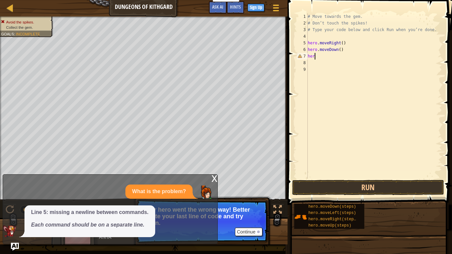
type textarea "h"
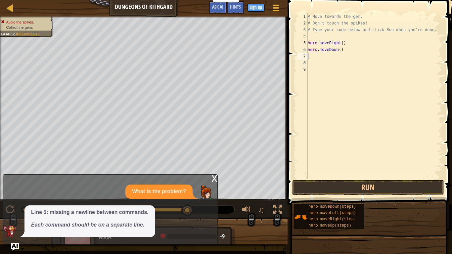
type textarea "h"
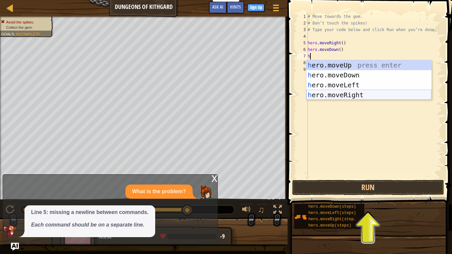
click at [361, 97] on div "h ero.moveUp press enter h ero.moveDown press enter h ero.moveLeft press enter …" at bounding box center [368, 89] width 125 height 59
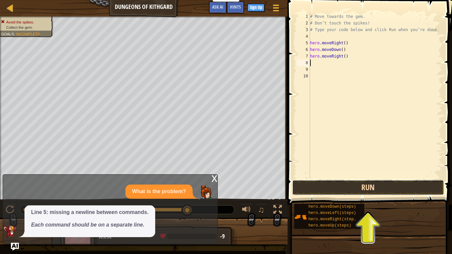
click at [349, 184] on button "Run" at bounding box center [368, 187] width 152 height 15
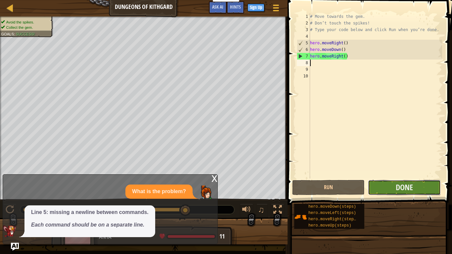
click at [381, 187] on button "Done" at bounding box center [404, 187] width 72 height 15
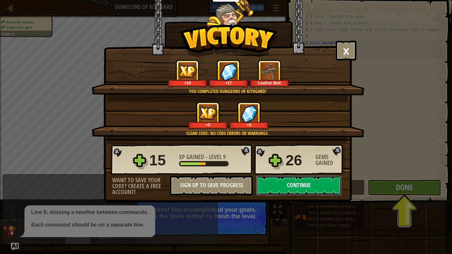
click at [285, 186] on button "Continue" at bounding box center [298, 186] width 85 height 20
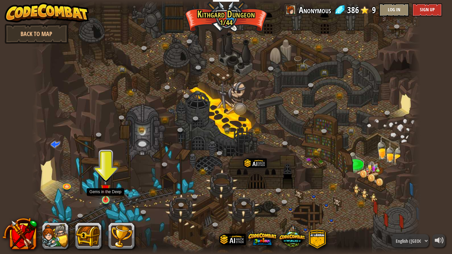
click at [107, 197] on img at bounding box center [105, 189] width 10 height 22
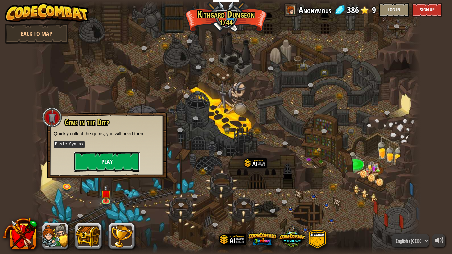
click at [97, 162] on button "Play" at bounding box center [107, 162] width 66 height 20
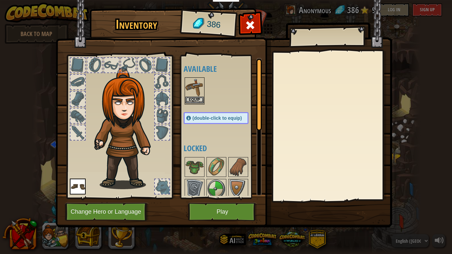
click at [186, 88] on img at bounding box center [194, 87] width 19 height 19
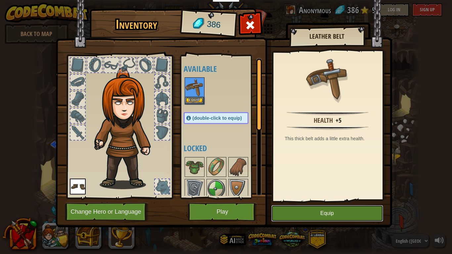
click at [351, 209] on button "Equip" at bounding box center [327, 213] width 112 height 17
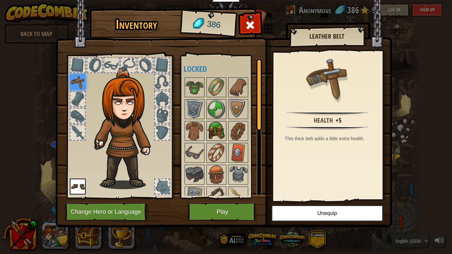
click at [211, 129] on img at bounding box center [216, 131] width 19 height 19
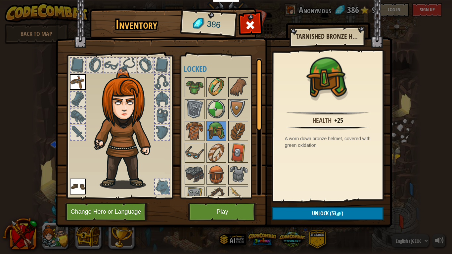
click at [215, 91] on img at bounding box center [216, 87] width 19 height 19
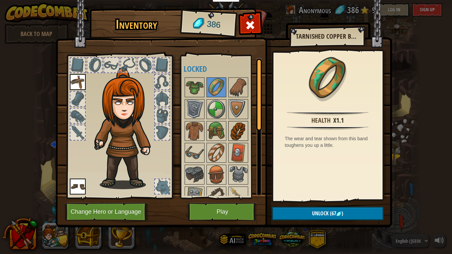
click at [235, 131] on img at bounding box center [238, 131] width 19 height 19
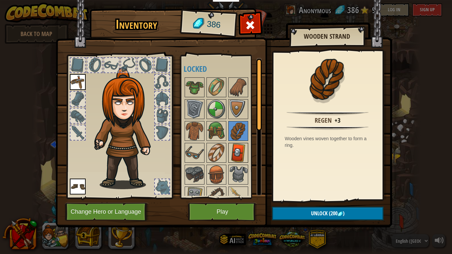
click at [241, 156] on img at bounding box center [238, 152] width 19 height 19
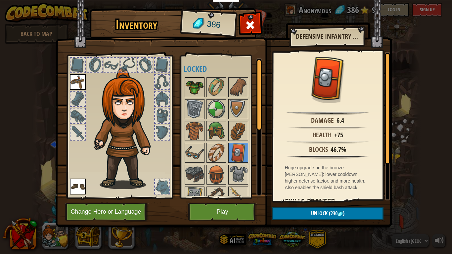
click at [197, 89] on img at bounding box center [194, 87] width 19 height 19
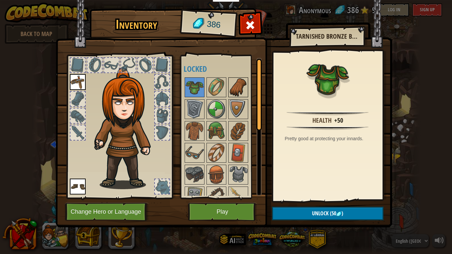
click at [237, 90] on img at bounding box center [238, 87] width 19 height 19
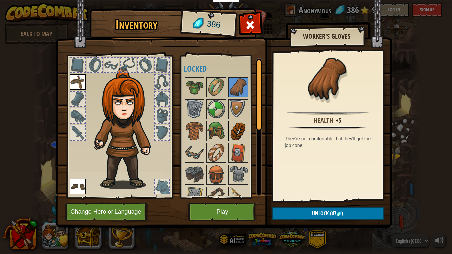
click at [242, 130] on img at bounding box center [238, 131] width 19 height 19
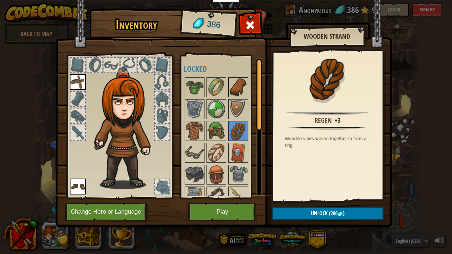
click at [236, 87] on img at bounding box center [238, 87] width 19 height 19
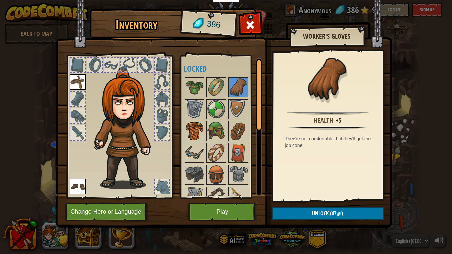
click at [200, 131] on img at bounding box center [194, 131] width 19 height 19
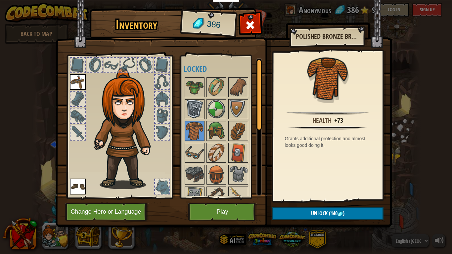
click at [195, 115] on img at bounding box center [194, 109] width 19 height 19
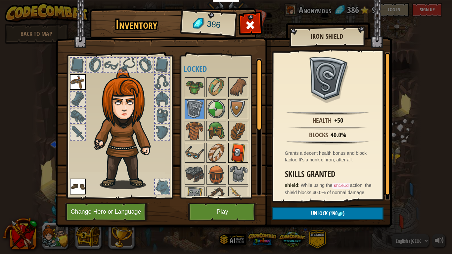
click at [238, 150] on img at bounding box center [238, 152] width 19 height 19
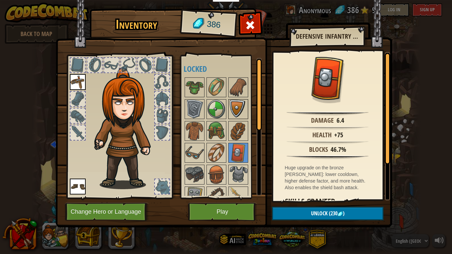
click at [239, 111] on img at bounding box center [238, 109] width 19 height 19
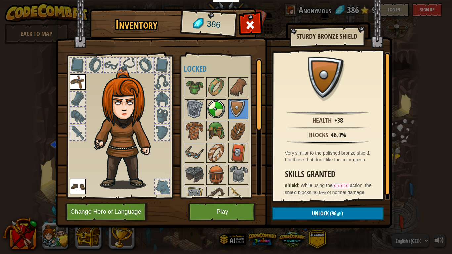
click at [221, 113] on img at bounding box center [216, 109] width 19 height 19
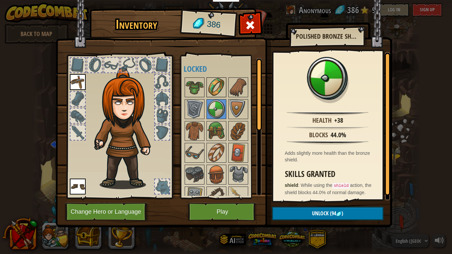
click at [209, 86] on img at bounding box center [216, 87] width 19 height 19
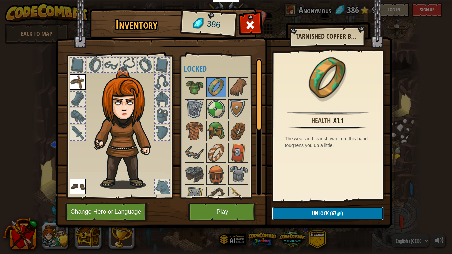
click at [333, 209] on span "(67" at bounding box center [332, 213] width 8 height 7
click at [332, 209] on button "Confirm" at bounding box center [327, 214] width 111 height 14
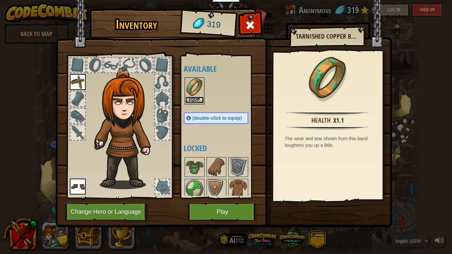
click at [196, 100] on button "Equip" at bounding box center [194, 100] width 19 height 7
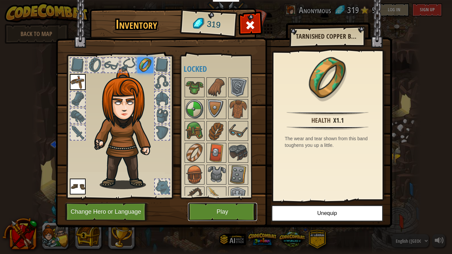
click at [218, 209] on button "Play" at bounding box center [222, 212] width 69 height 18
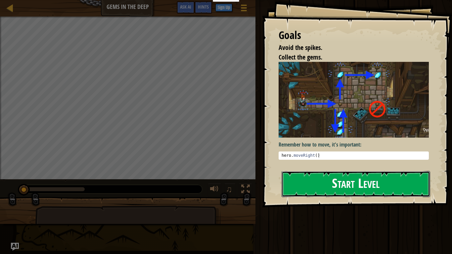
click at [343, 188] on button "Start Level" at bounding box center [355, 184] width 148 height 26
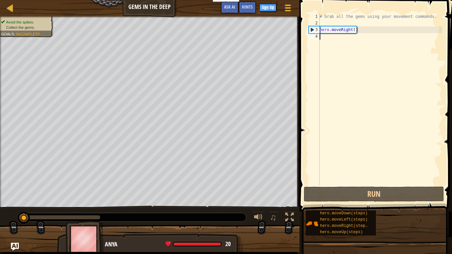
click at [322, 39] on div "# Grab all the gems using your movement commands. hero . moveRight ( )" at bounding box center [380, 105] width 124 height 185
type textarea "h"
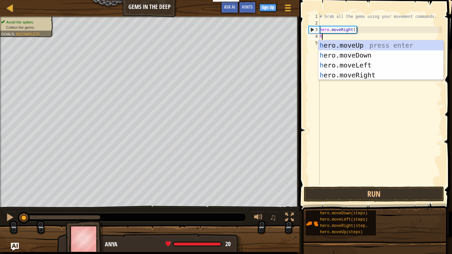
scroll to position [3, 0]
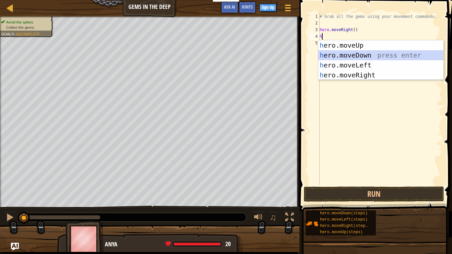
click at [362, 55] on div "h ero.moveUp press enter h ero.moveDown press enter h ero.moveLeft press enter …" at bounding box center [380, 69] width 125 height 59
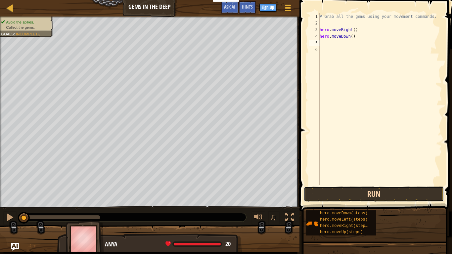
click at [322, 188] on button "Run" at bounding box center [373, 193] width 140 height 15
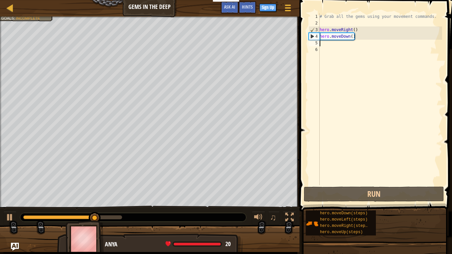
click at [324, 48] on div "# Grab all the gems using your movement commands. hero . moveRight ( ) hero . m…" at bounding box center [380, 105] width 124 height 185
click at [321, 44] on div "# Grab all the gems using your movement commands. hero . moveRight ( ) hero . m…" at bounding box center [380, 105] width 124 height 185
